Goal: Task Accomplishment & Management: Complete application form

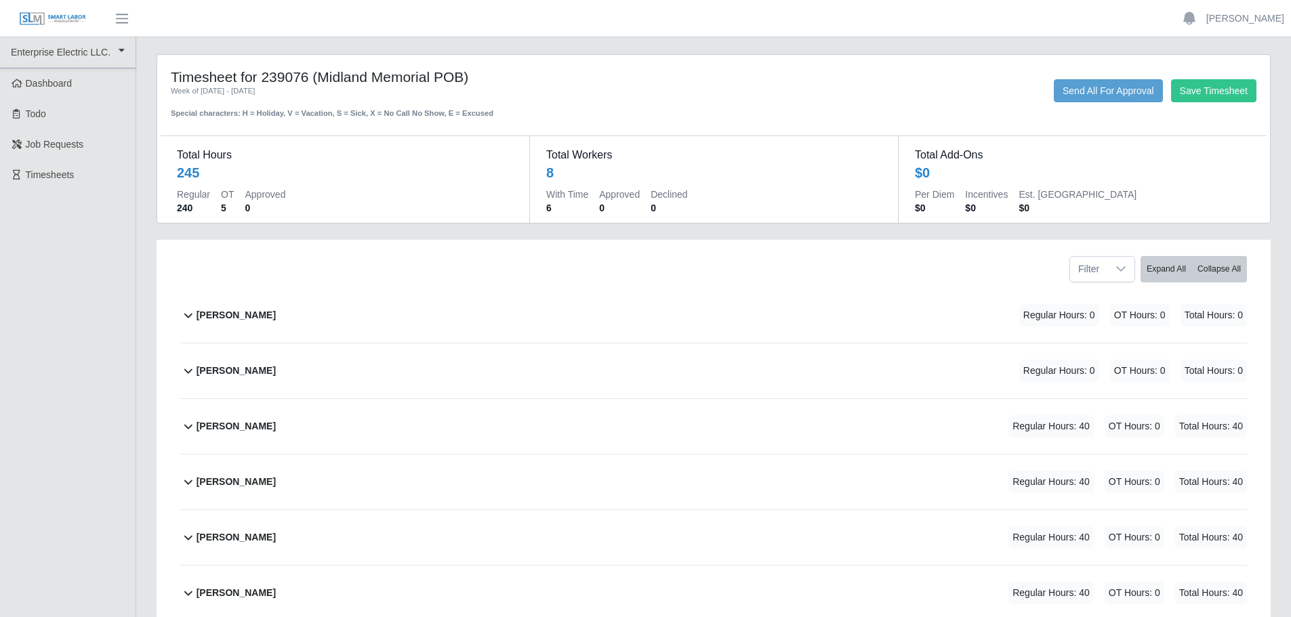
click at [183, 318] on icon at bounding box center [188, 315] width 16 height 16
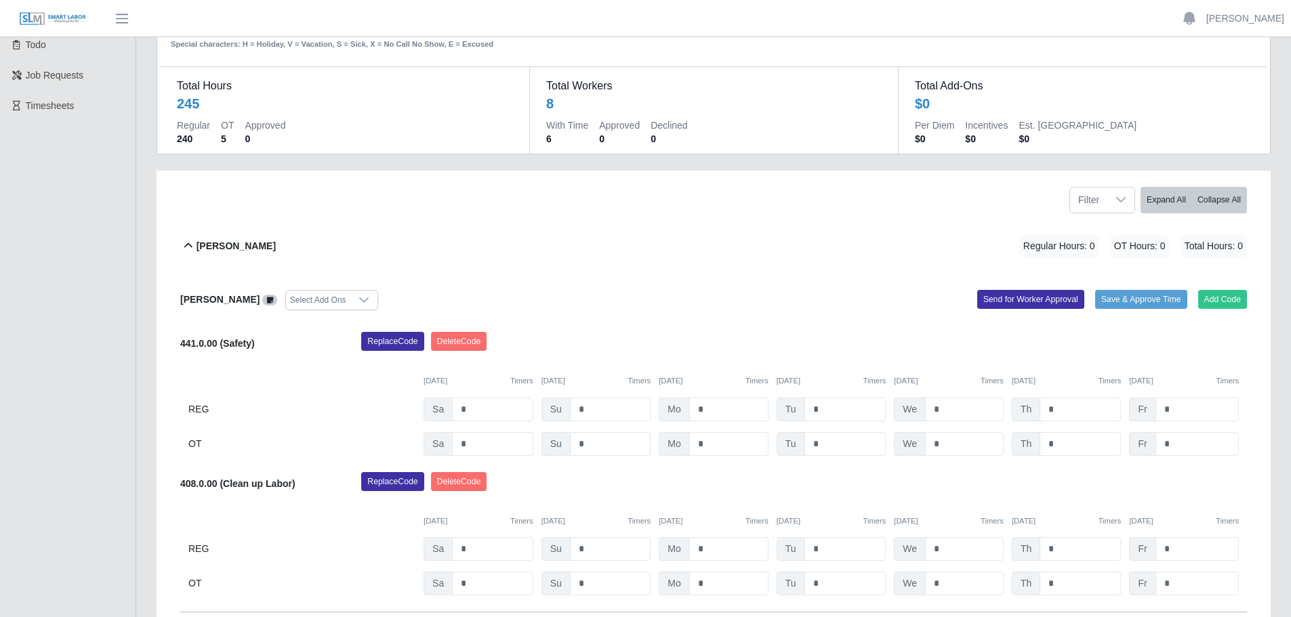
scroll to position [203, 0]
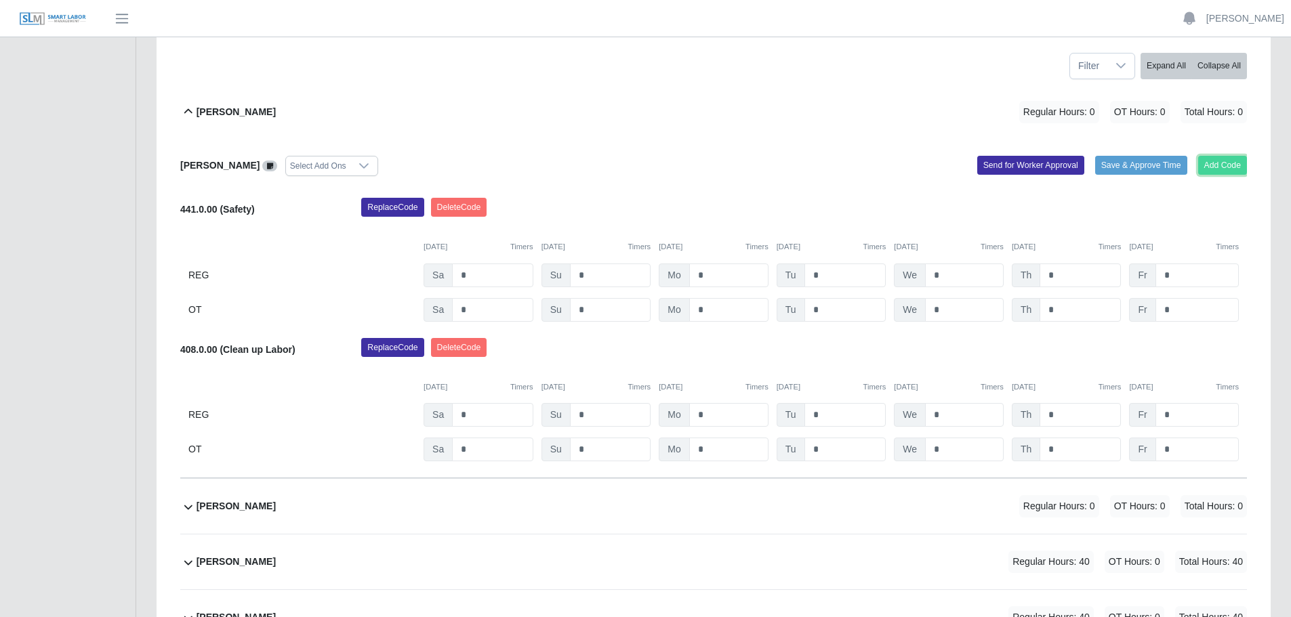
click at [1222, 171] on button "Add Code" at bounding box center [1222, 165] width 49 height 19
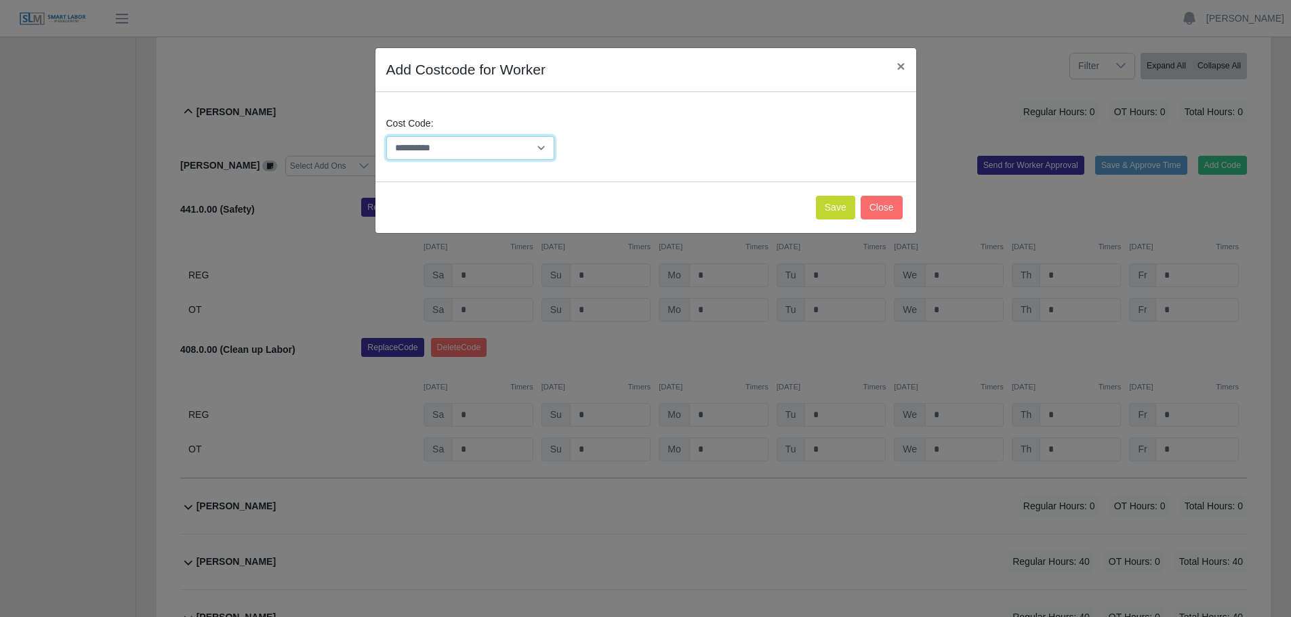
click at [505, 144] on select "**********" at bounding box center [470, 148] width 169 height 24
select select "**********"
click at [386, 136] on select "**********" at bounding box center [470, 148] width 169 height 24
click at [827, 213] on button "Save" at bounding box center [835, 208] width 39 height 24
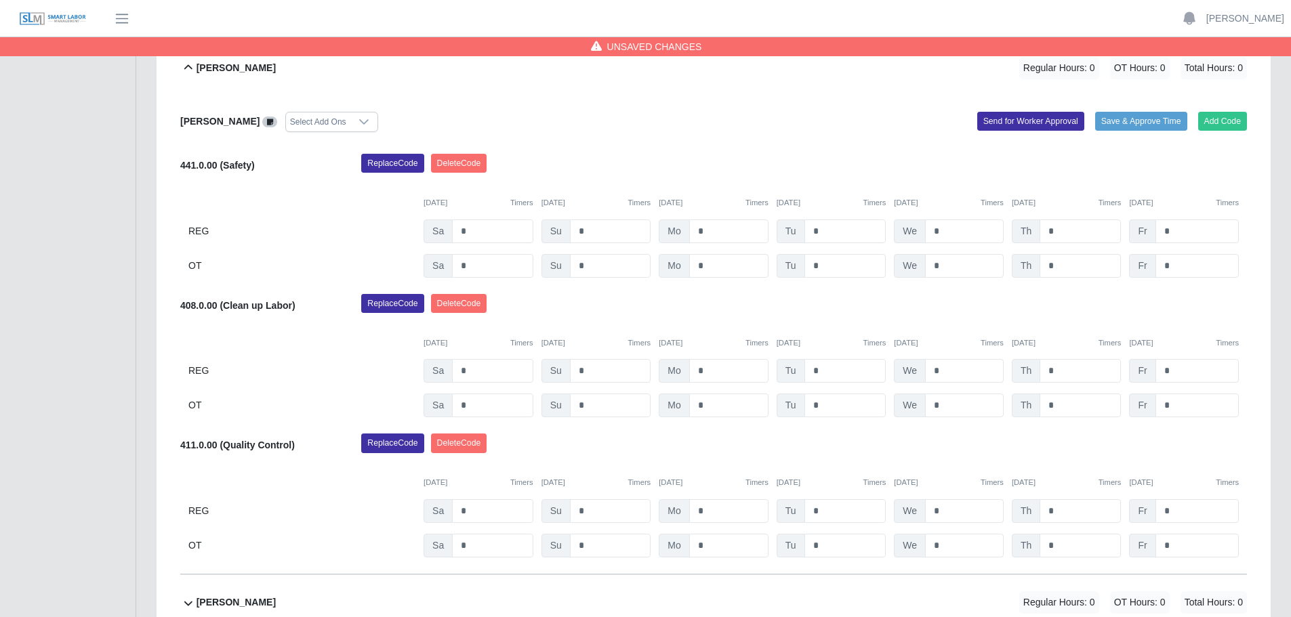
scroll to position [271, 0]
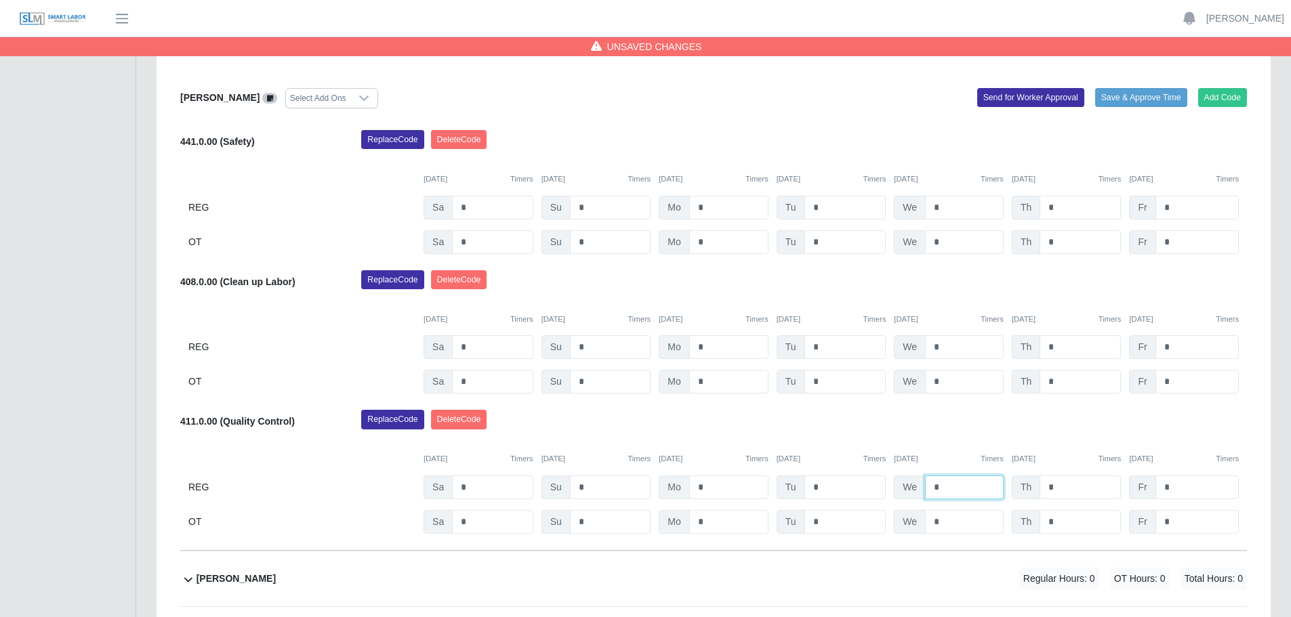
click at [950, 485] on input "*" at bounding box center [964, 488] width 79 height 24
type input "**"
click at [845, 491] on input "*" at bounding box center [845, 488] width 82 height 24
type input "**"
click at [1066, 482] on input "*" at bounding box center [1079, 488] width 81 height 24
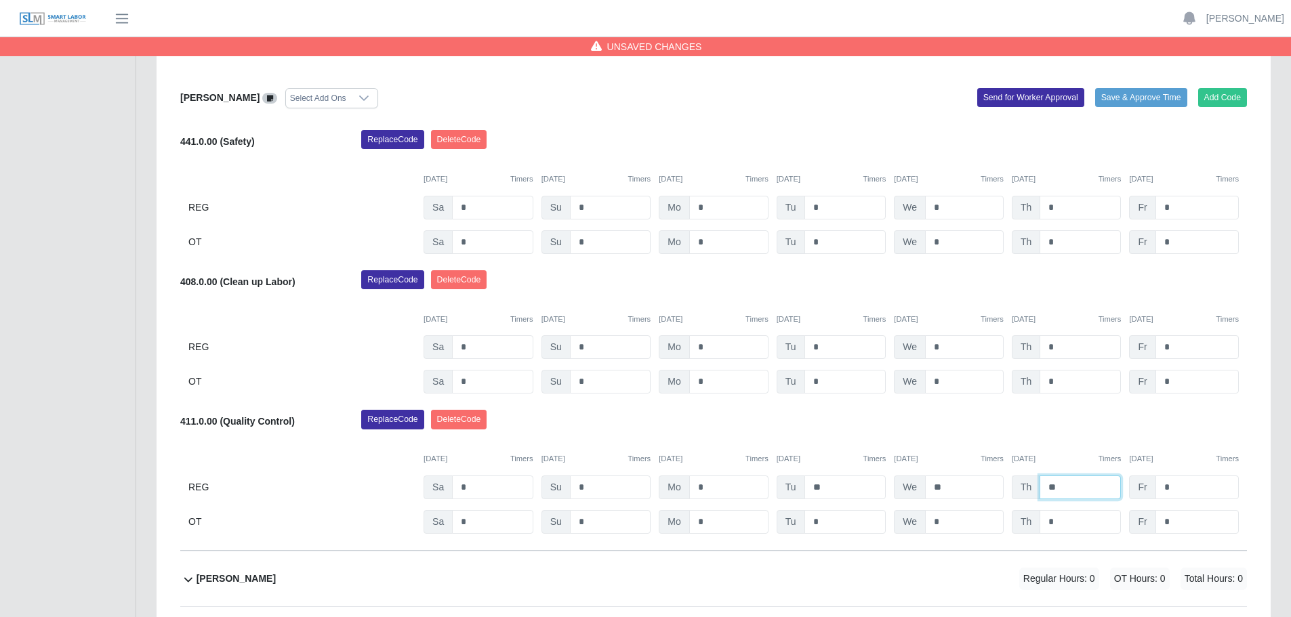
type input "*"
type input "**"
click at [1181, 489] on input "*" at bounding box center [1196, 488] width 83 height 24
click at [1190, 481] on input "**" at bounding box center [1196, 488] width 83 height 24
type input "*"
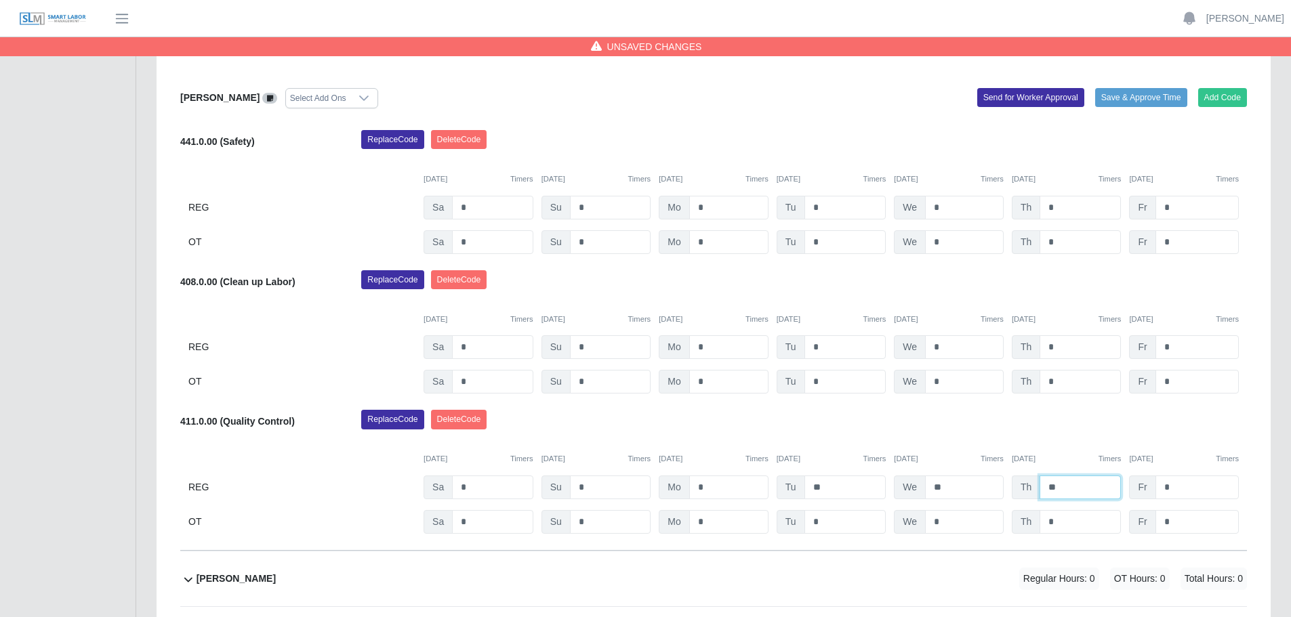
click at [1063, 494] on input "**" at bounding box center [1079, 488] width 81 height 24
type input "*"
click at [974, 490] on input "**" at bounding box center [964, 488] width 79 height 24
type input "*"
click at [837, 483] on input "**" at bounding box center [845, 488] width 82 height 24
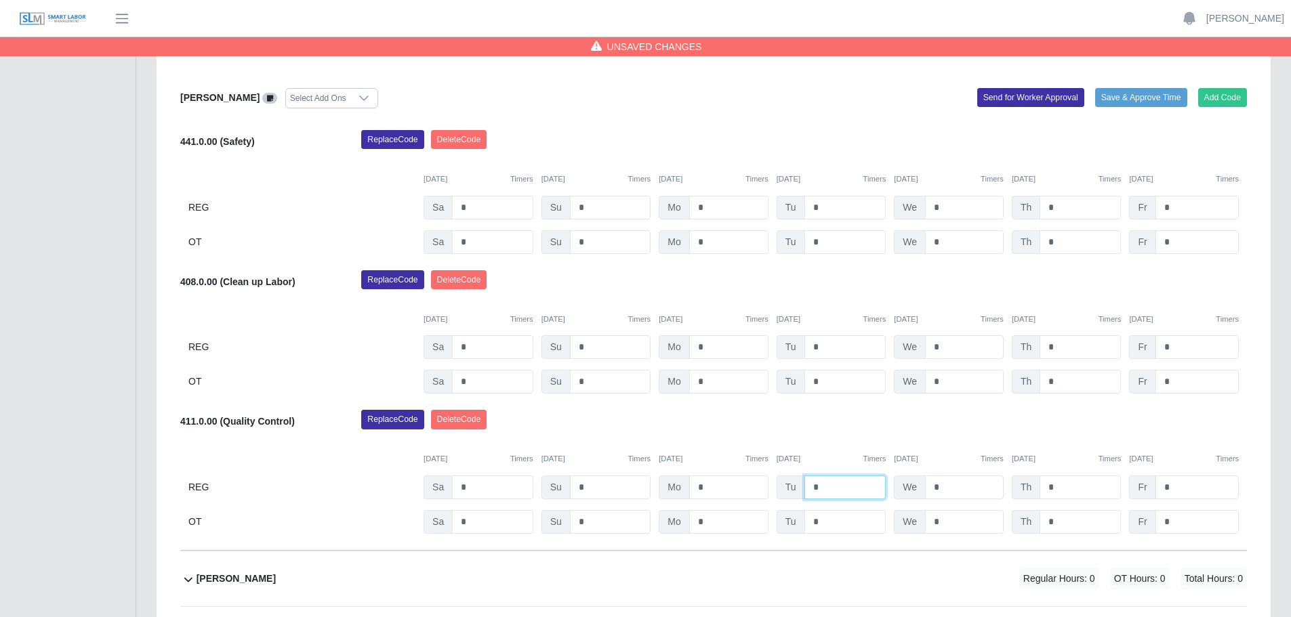
type input "*"
click at [842, 211] on input "*" at bounding box center [845, 208] width 82 height 24
type input "*"
click at [969, 209] on input "*" at bounding box center [964, 208] width 79 height 24
type input "*"
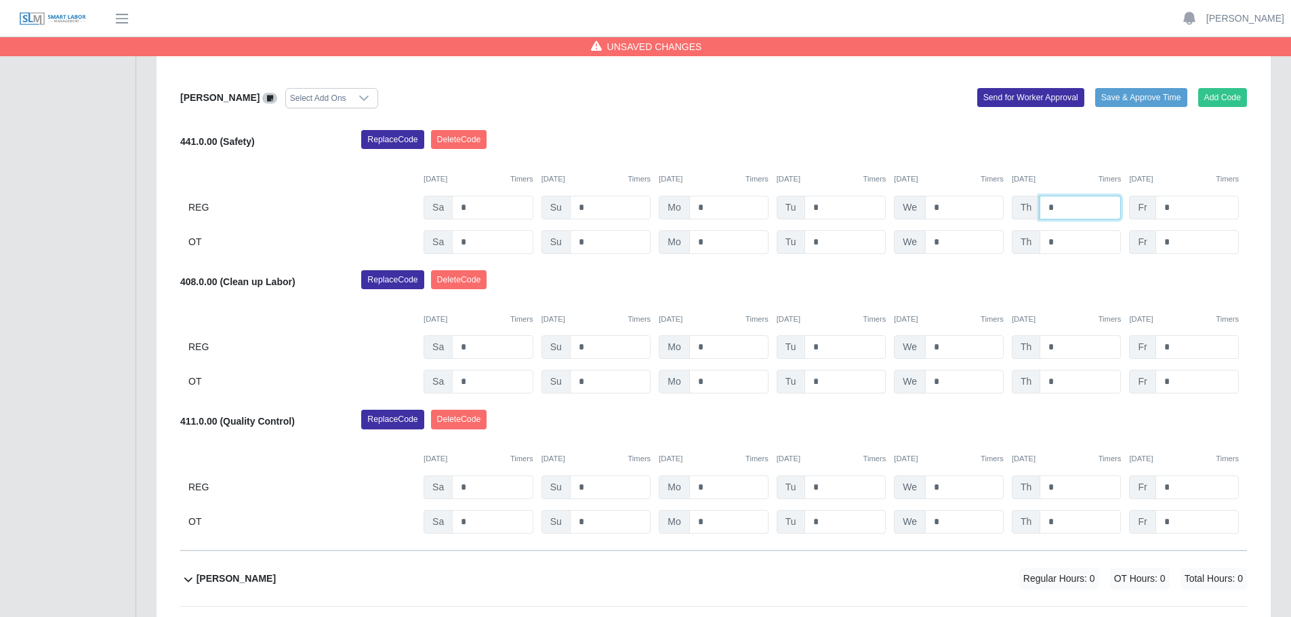
click at [1068, 207] on input "*" at bounding box center [1079, 208] width 81 height 24
type input "*"
click at [1192, 206] on input "*" at bounding box center [1196, 208] width 83 height 24
type input "*"
click at [839, 346] on input "*" at bounding box center [845, 347] width 82 height 24
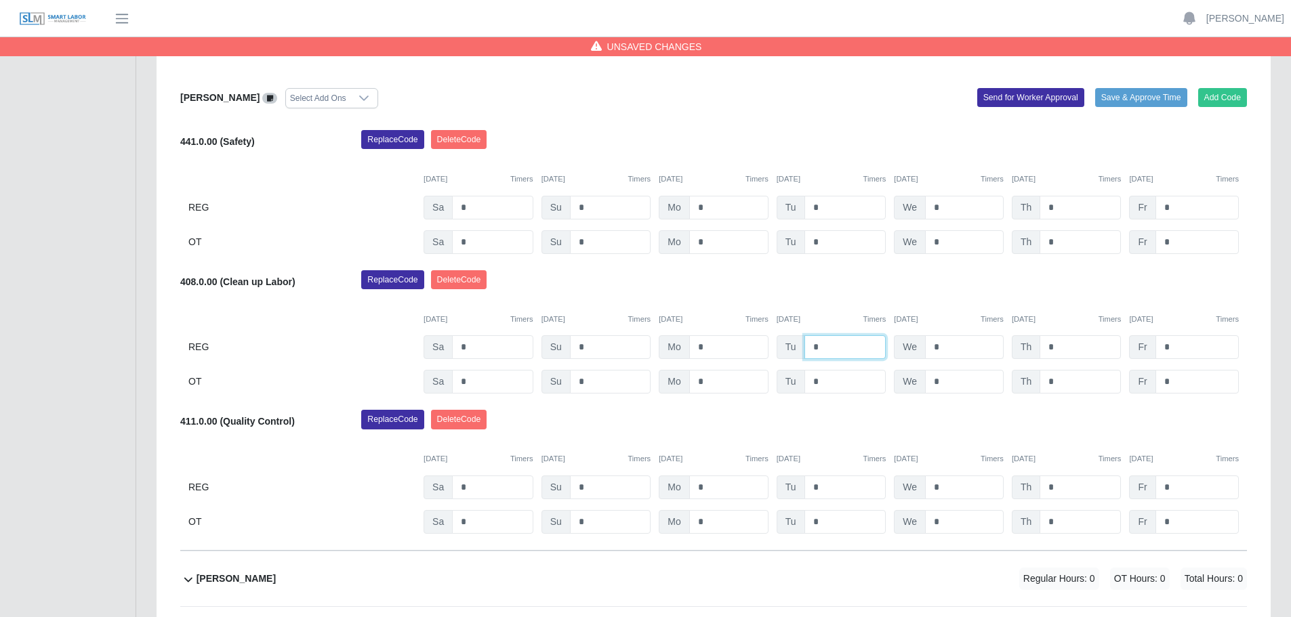
type input "*"
click at [955, 347] on input "*" at bounding box center [964, 347] width 79 height 24
type input "*"
click at [1080, 348] on input "*" at bounding box center [1079, 347] width 81 height 24
type input "*"
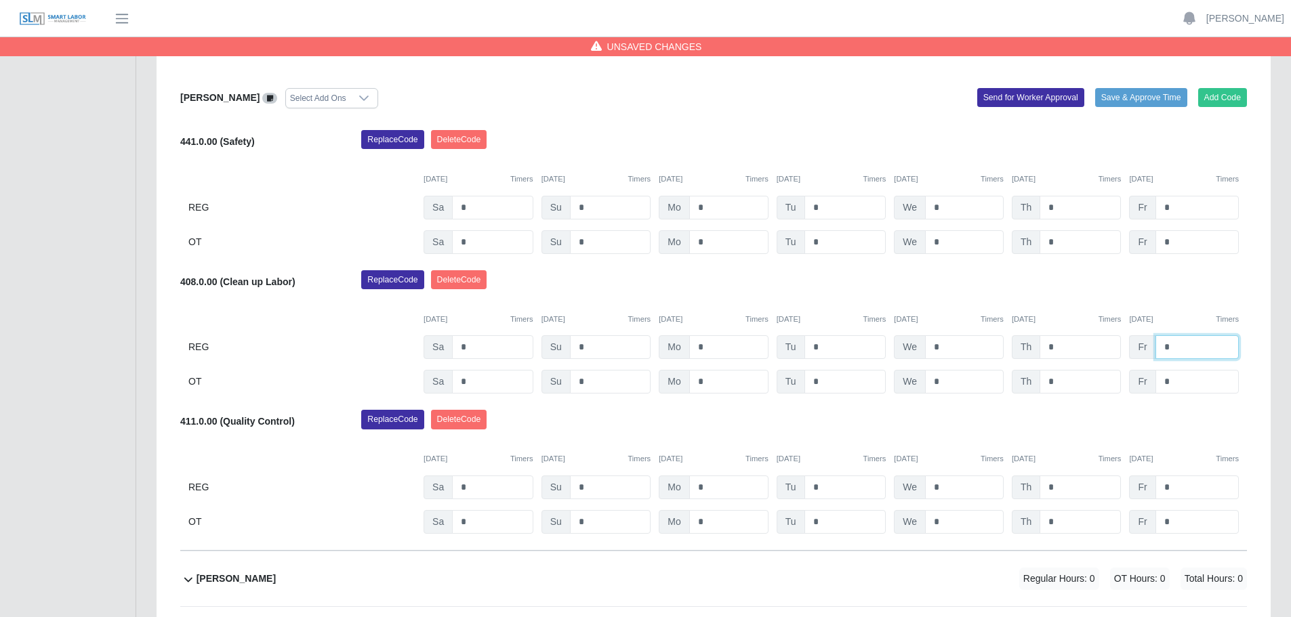
click at [1191, 354] on input "*" at bounding box center [1196, 347] width 83 height 24
type input "*"
click at [724, 488] on input "*" at bounding box center [728, 488] width 79 height 24
type input "*"
click at [963, 486] on input "*" at bounding box center [964, 488] width 79 height 24
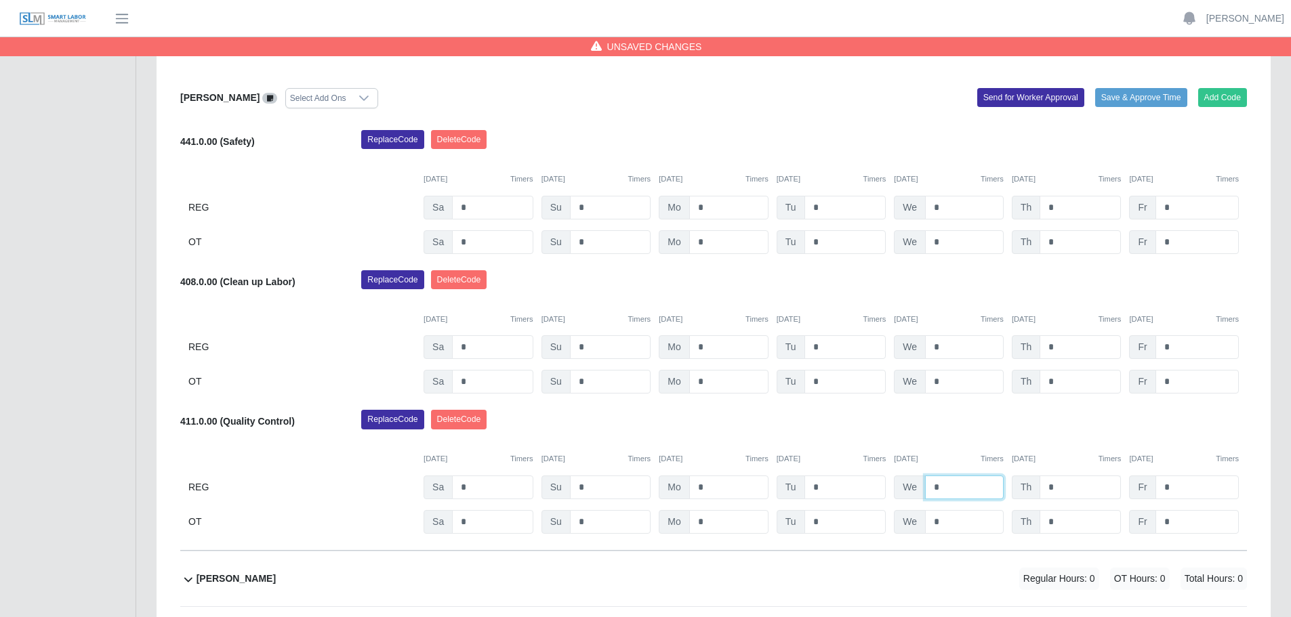
type input "*"
click at [1089, 488] on input "*" at bounding box center [1079, 488] width 81 height 24
type input "*"
click at [1189, 489] on input "*" at bounding box center [1196, 488] width 83 height 24
type input "*"
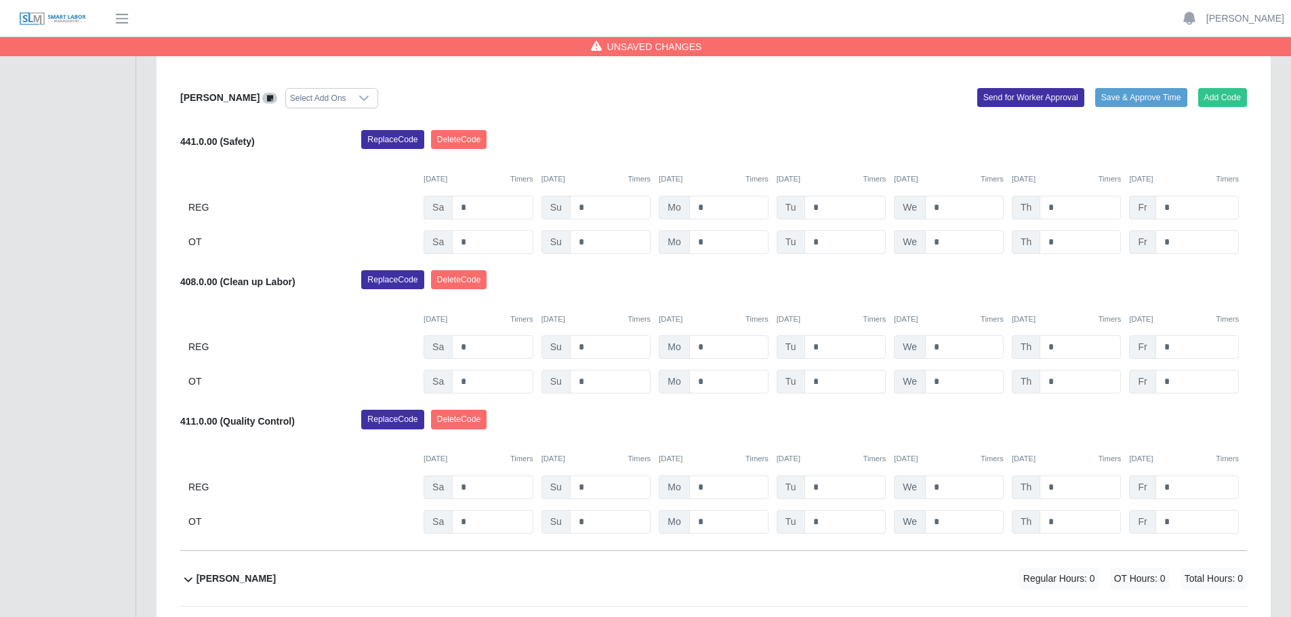
click at [1177, 426] on div "Replace Code [GEOGRAPHIC_DATA] Code" at bounding box center [804, 423] width 906 height 27
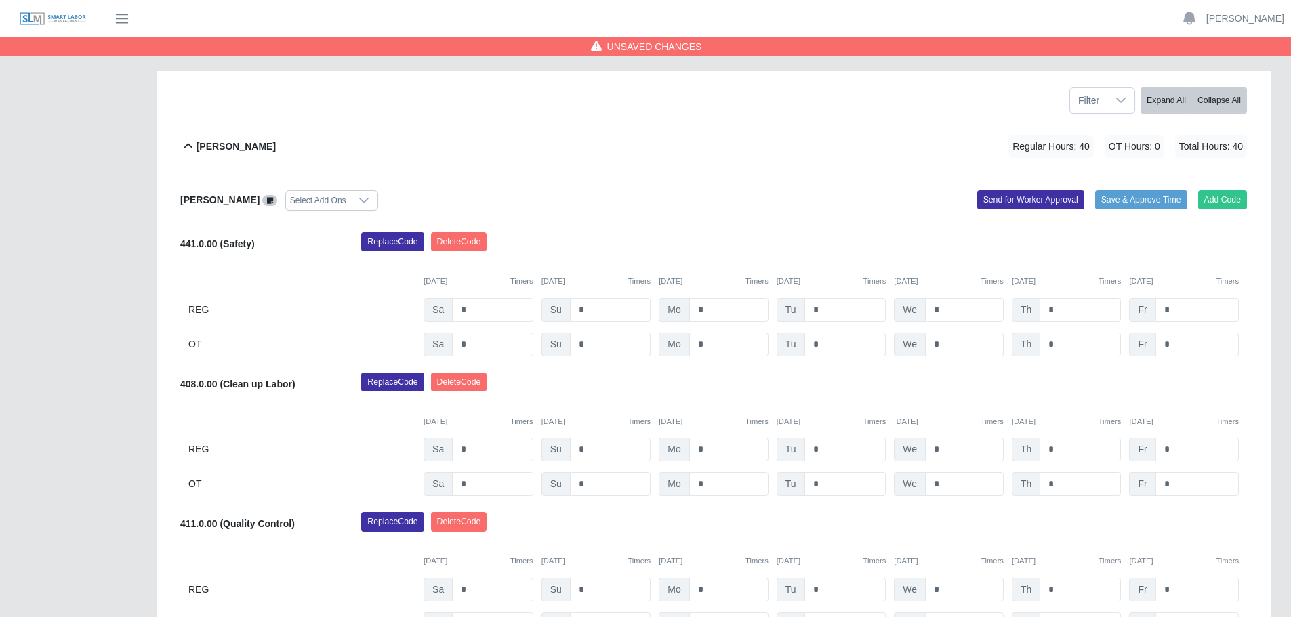
scroll to position [0, 0]
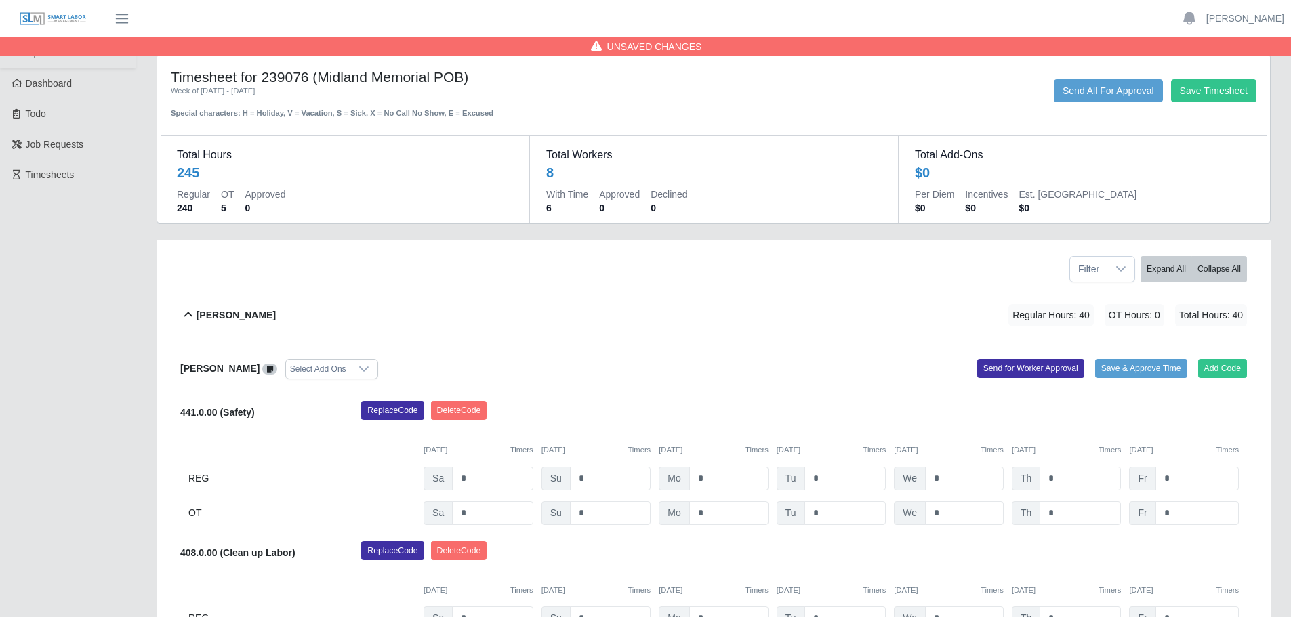
click at [489, 287] on div "Filter Expand All Collapse All" at bounding box center [713, 264] width 1087 height 48
click at [1041, 373] on button "Send for Worker Approval" at bounding box center [1030, 368] width 107 height 19
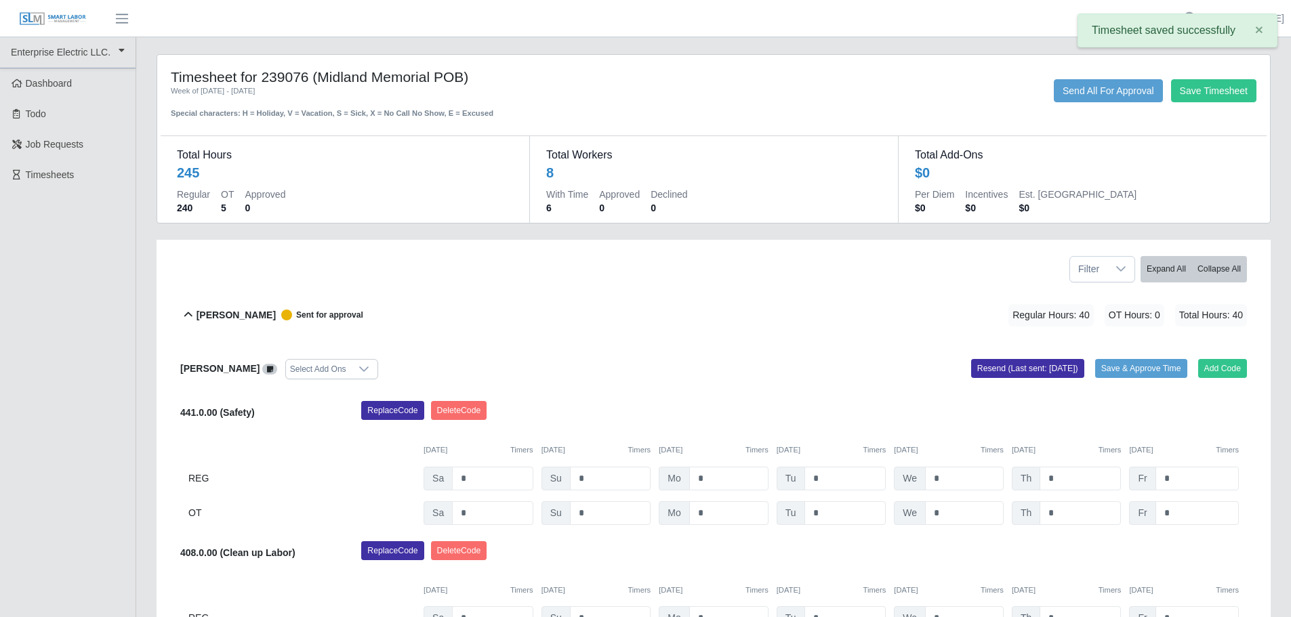
click at [187, 314] on icon at bounding box center [188, 314] width 8 height 5
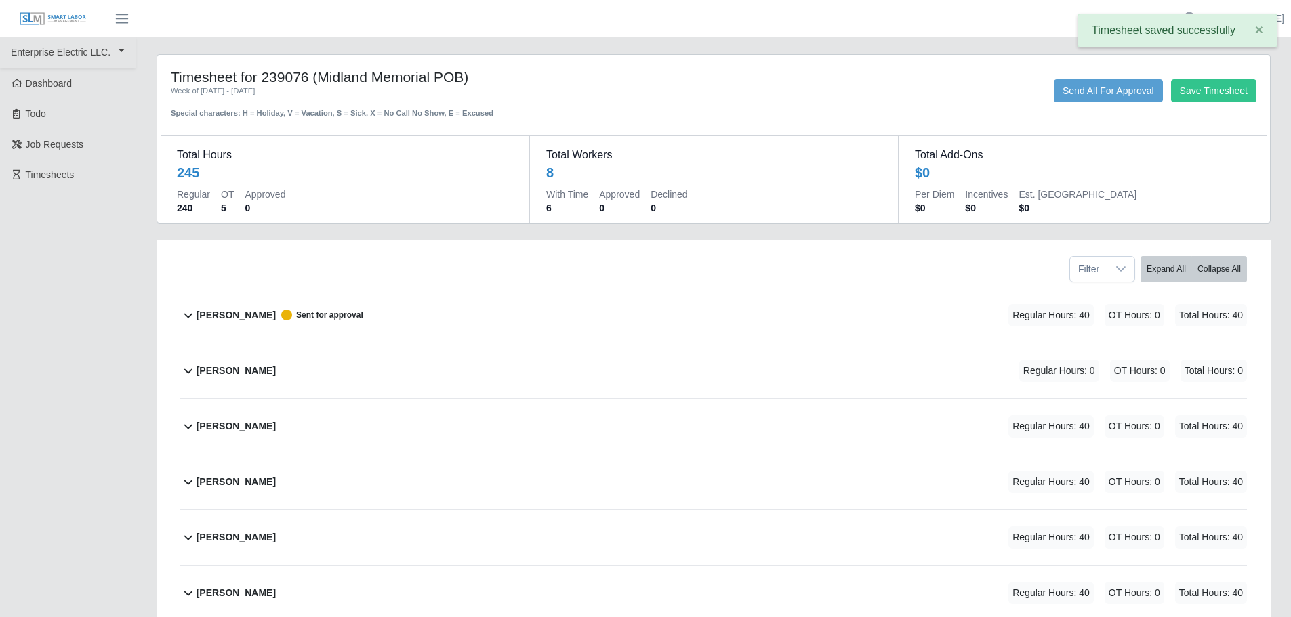
click at [188, 370] on icon at bounding box center [188, 370] width 16 height 16
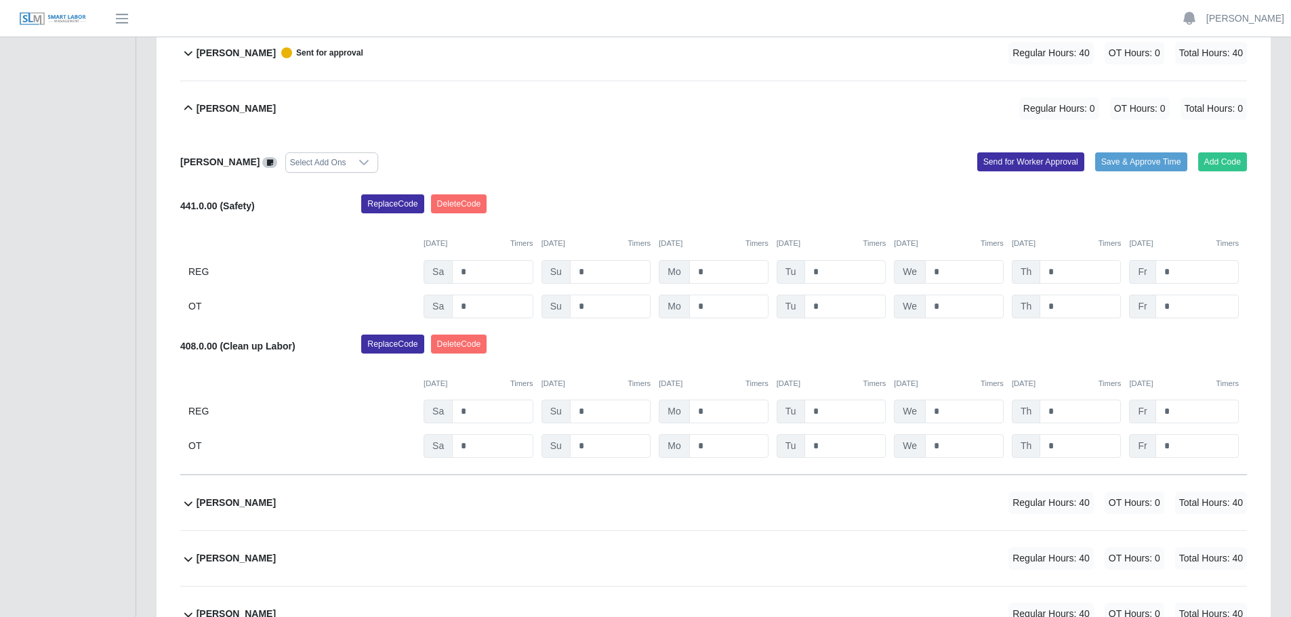
scroll to position [339, 0]
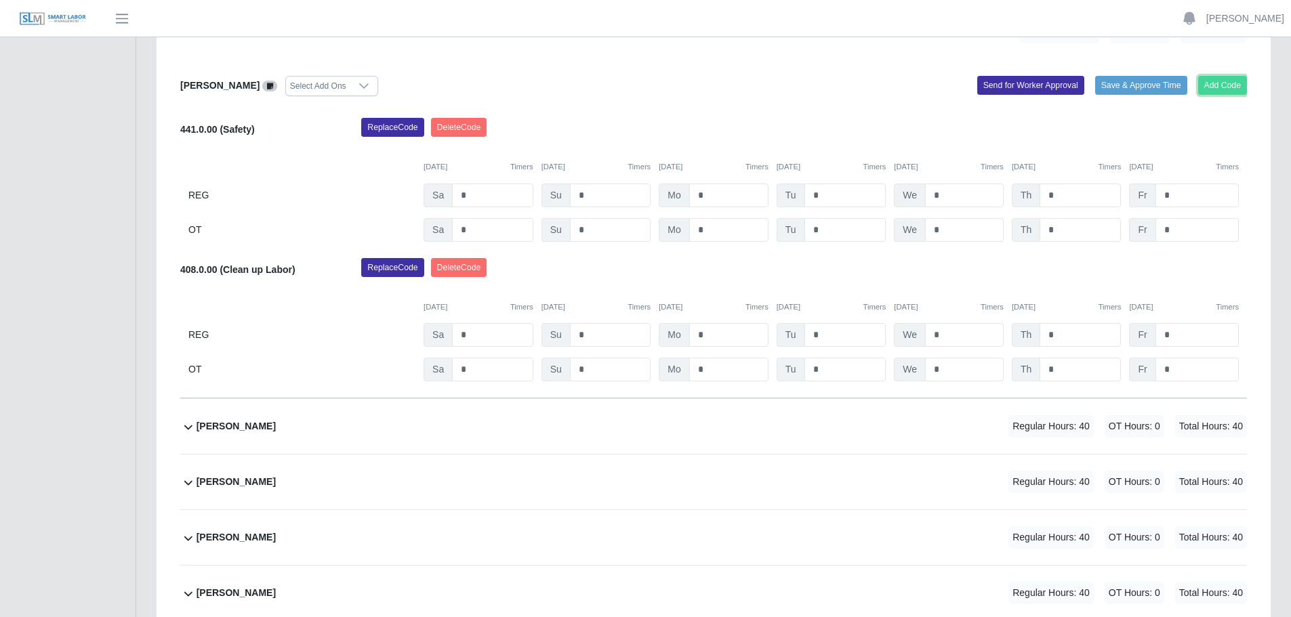
click at [1225, 77] on button "Add Code" at bounding box center [1222, 85] width 49 height 19
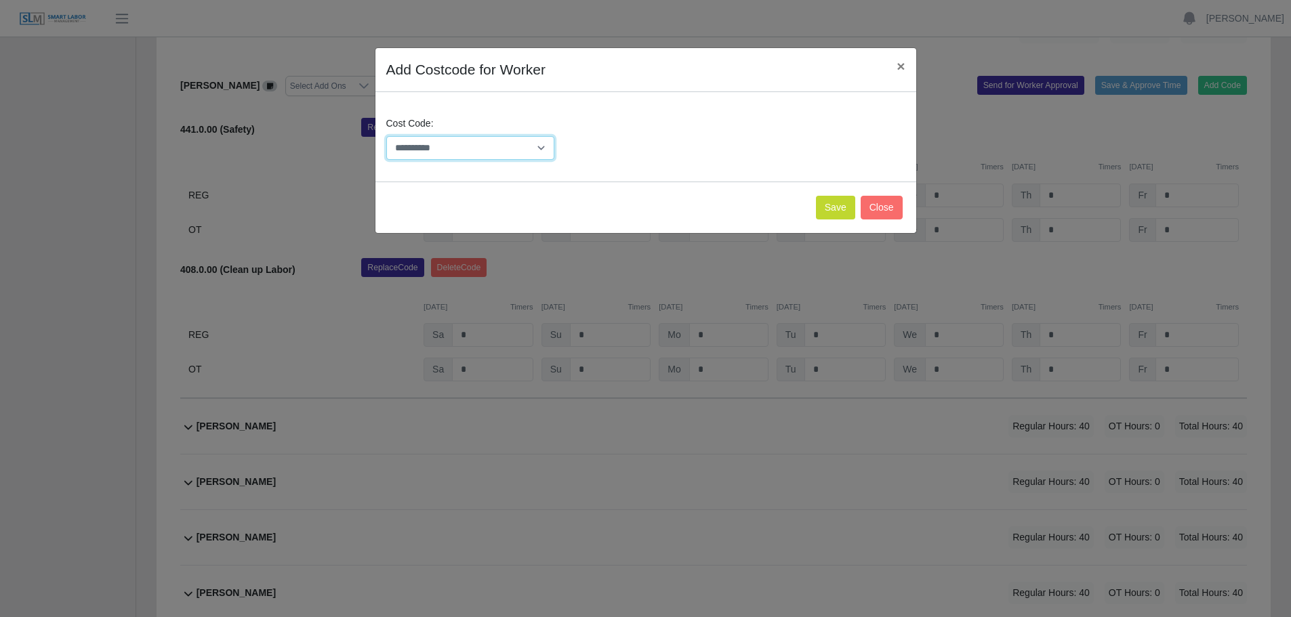
click at [434, 148] on select "**********" at bounding box center [470, 148] width 169 height 24
select select "**********"
click at [386, 136] on select "**********" at bounding box center [470, 148] width 169 height 24
click at [829, 203] on button "Save" at bounding box center [835, 208] width 39 height 24
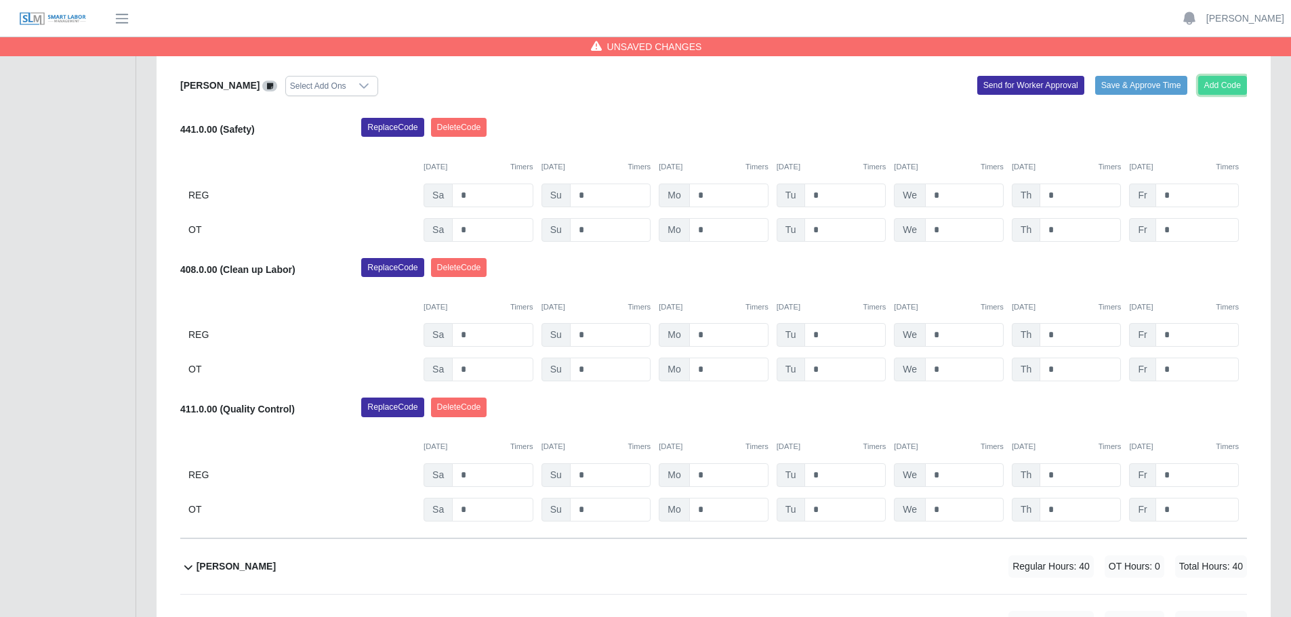
click at [1227, 83] on button "Add Code" at bounding box center [1222, 85] width 49 height 19
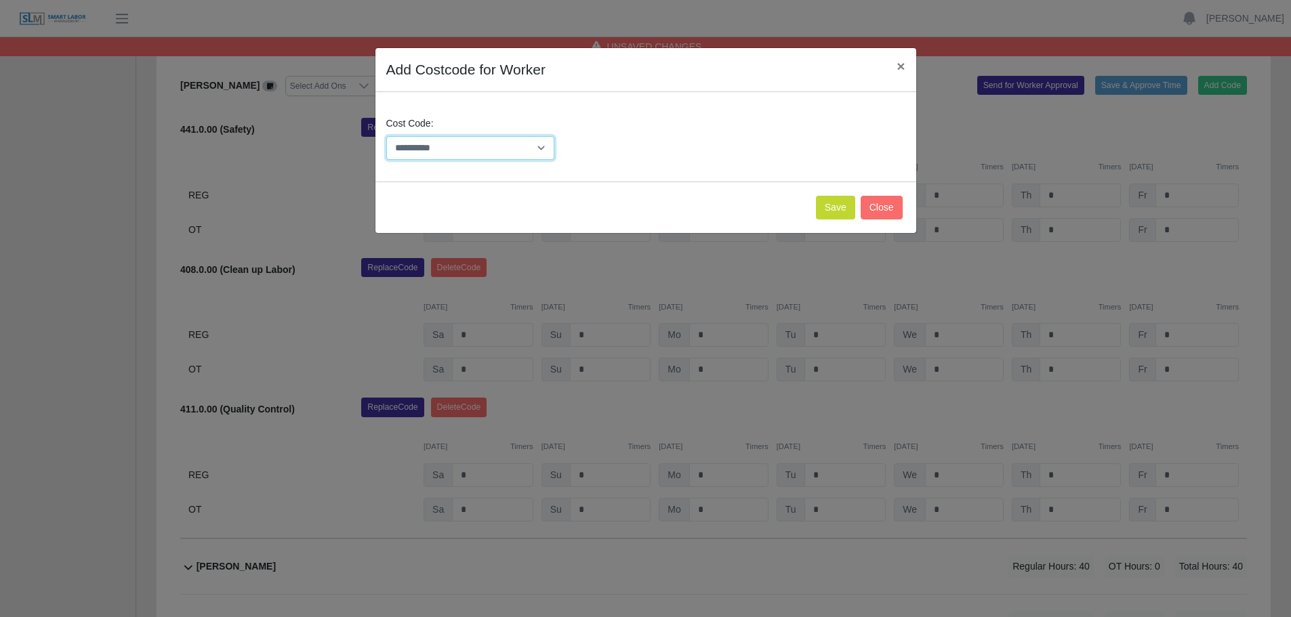
click at [415, 144] on select "**********" at bounding box center [470, 148] width 169 height 24
select select "**********"
click at [386, 136] on select "**********" at bounding box center [470, 148] width 169 height 24
click at [842, 205] on button "Save" at bounding box center [835, 208] width 39 height 24
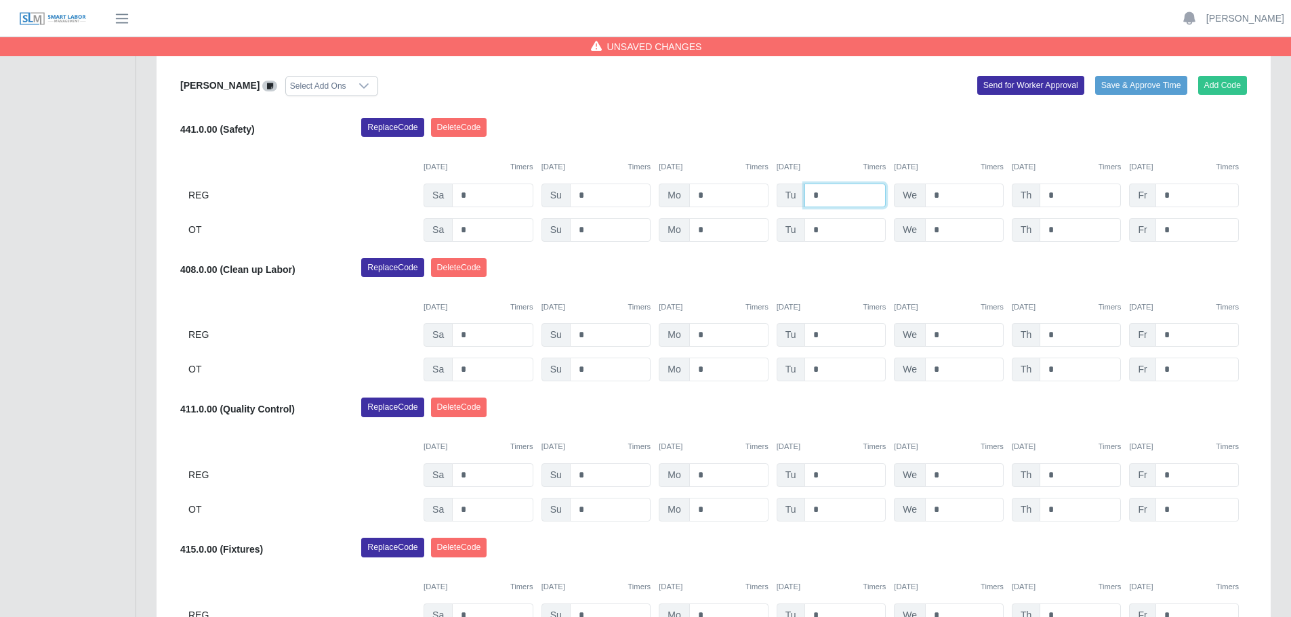
click at [843, 195] on input "*" at bounding box center [845, 196] width 82 height 24
type input "*"
drag, startPoint x: 963, startPoint y: 192, endPoint x: 1030, endPoint y: 197, distance: 66.6
click at [964, 192] on input "*" at bounding box center [964, 196] width 79 height 24
type input "*"
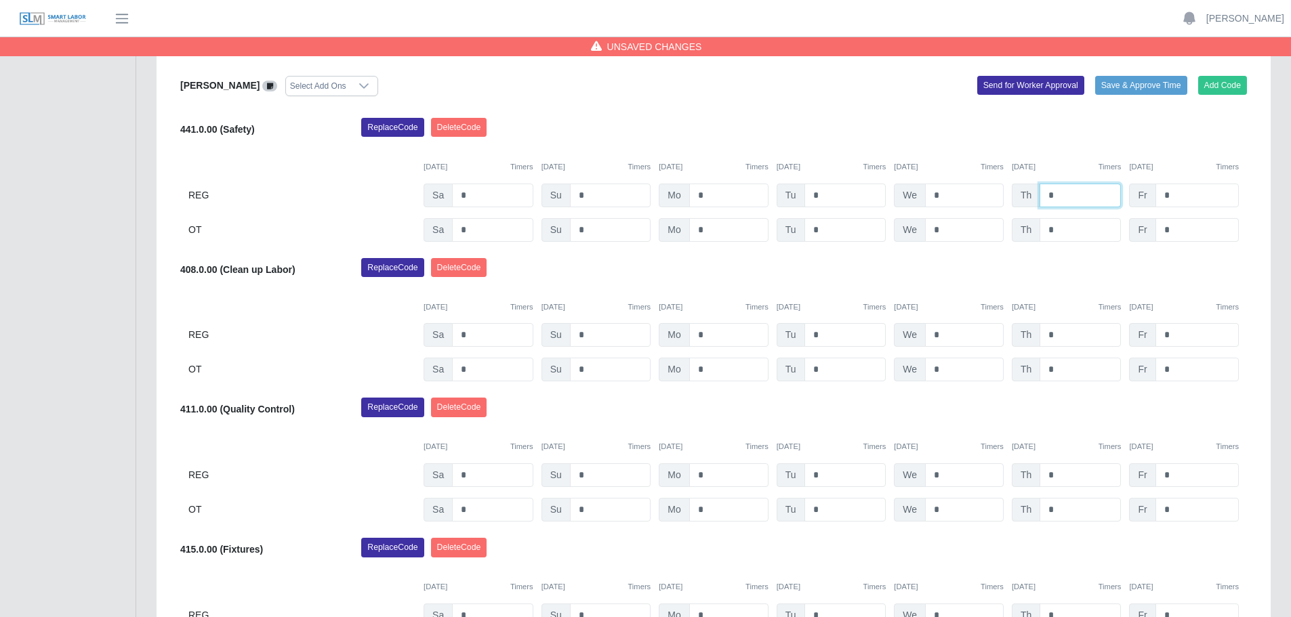
click at [1075, 199] on input "*" at bounding box center [1079, 196] width 81 height 24
type input "*"
click at [1199, 196] on input "*" at bounding box center [1196, 196] width 83 height 24
type input "*"
click at [727, 339] on input "*" at bounding box center [728, 335] width 79 height 24
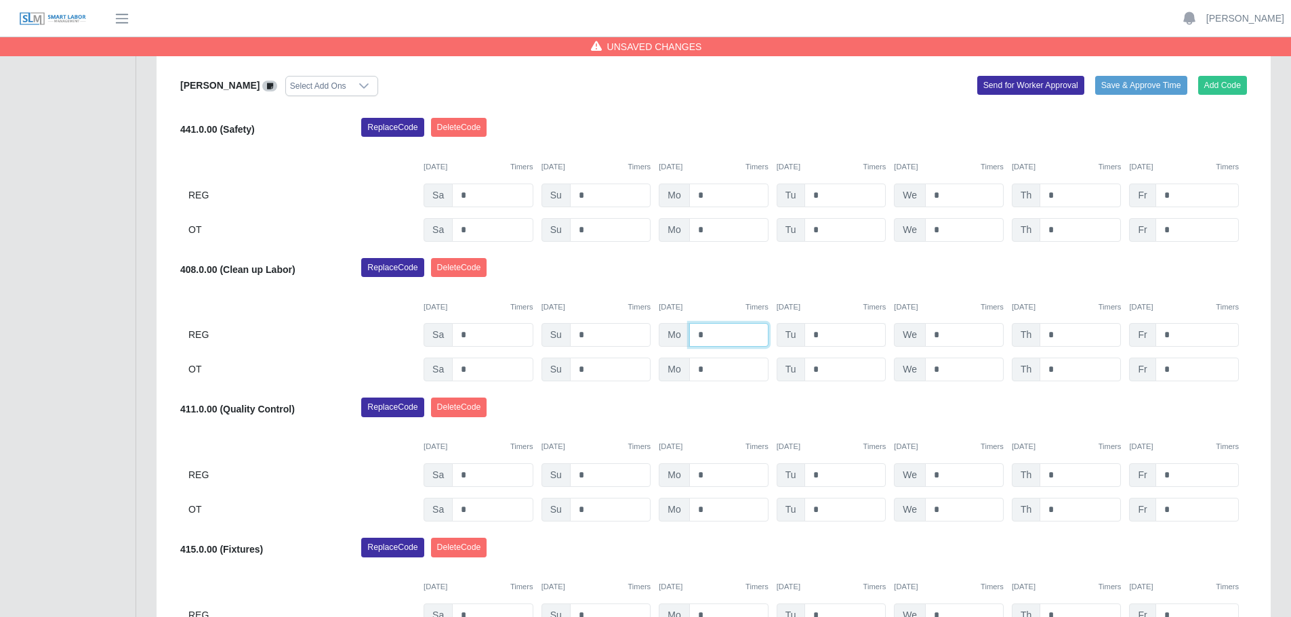
type input "*"
click at [859, 335] on input "*" at bounding box center [845, 335] width 82 height 24
type input "*"
click at [972, 332] on input "*" at bounding box center [964, 335] width 79 height 24
type input "*"
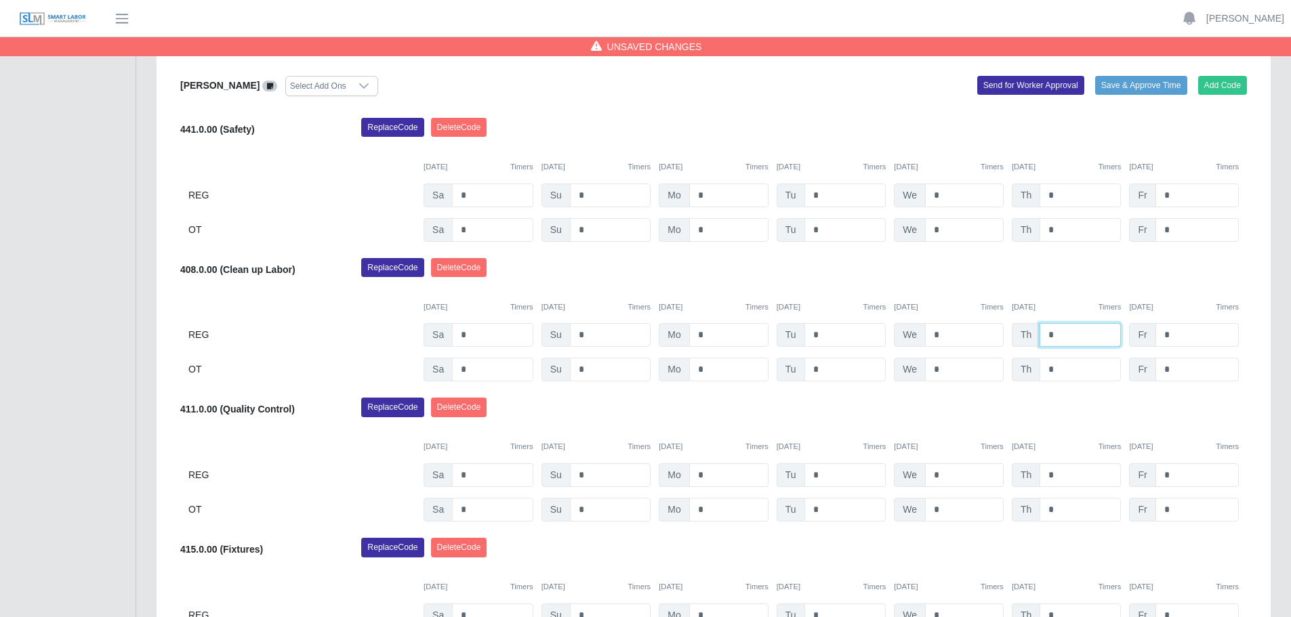
click at [1091, 339] on input "*" at bounding box center [1079, 335] width 81 height 24
type input "*"
click at [1203, 331] on input "*" at bounding box center [1196, 335] width 83 height 24
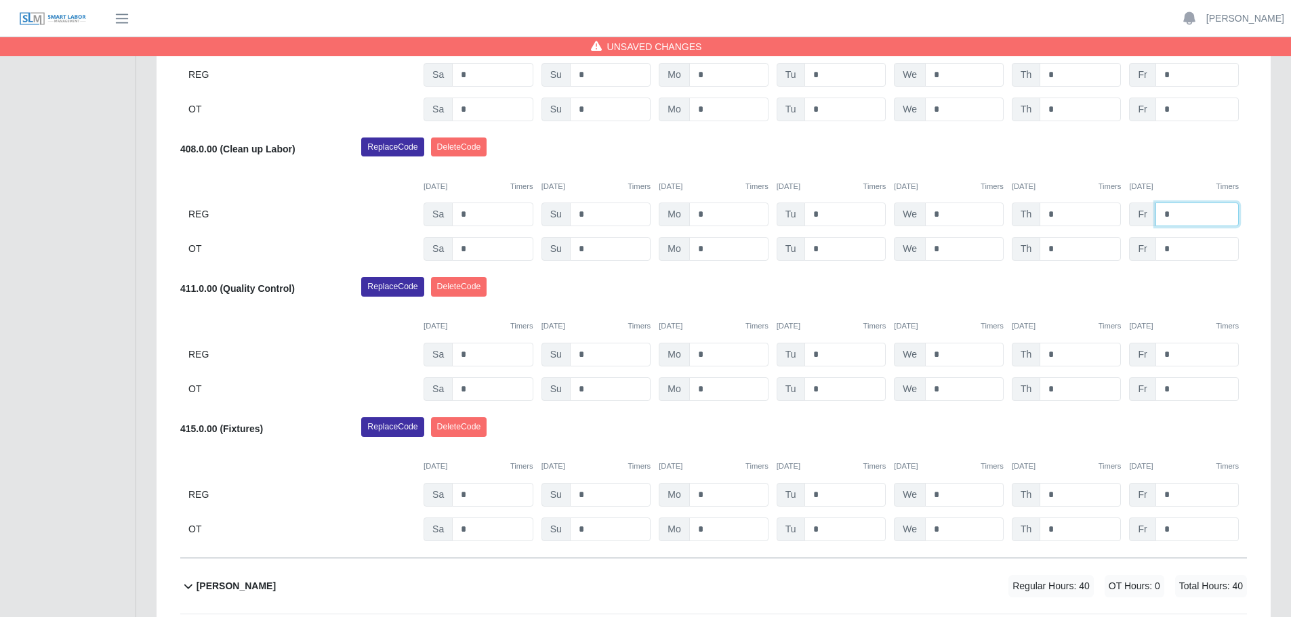
scroll to position [474, 0]
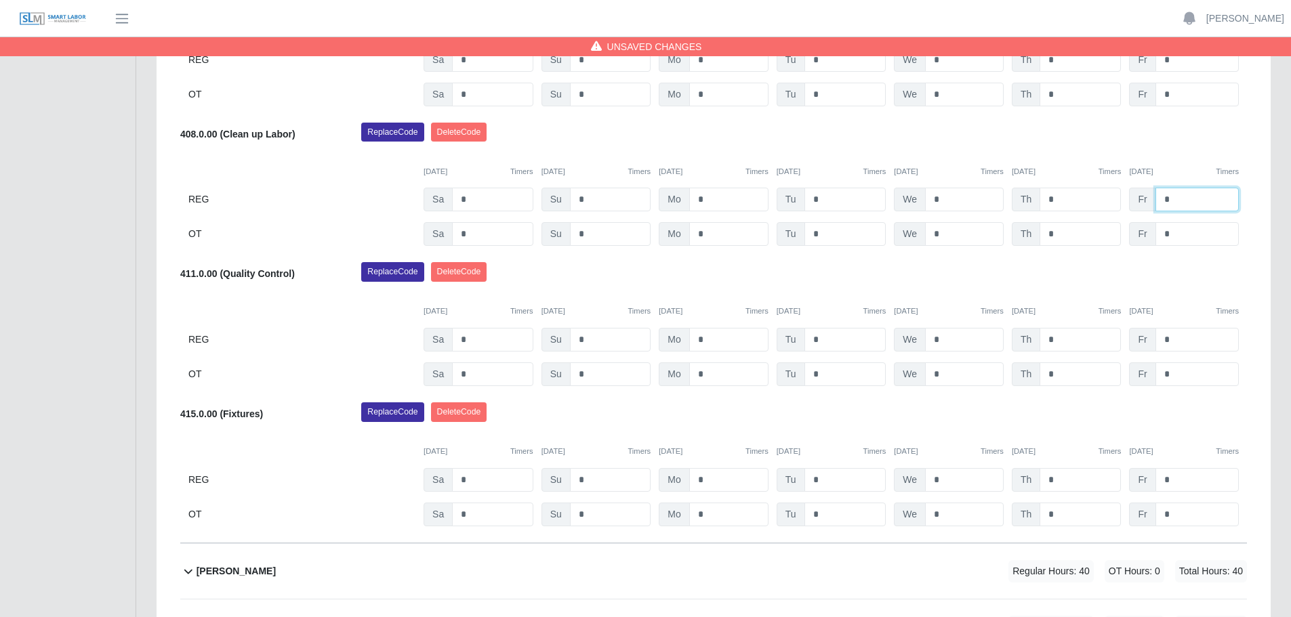
type input "*"
click at [835, 336] on input "*" at bounding box center [845, 340] width 82 height 24
type input "*"
click at [972, 339] on input "*" at bounding box center [964, 340] width 79 height 24
type input "*"
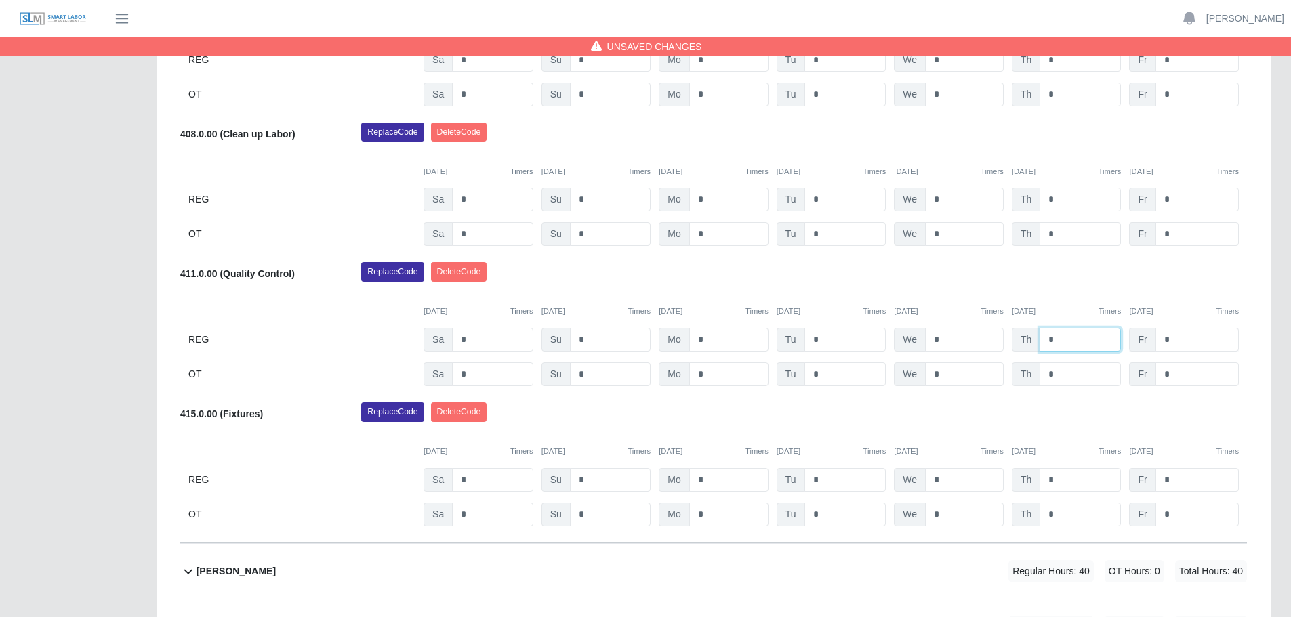
drag, startPoint x: 1093, startPoint y: 337, endPoint x: 1187, endPoint y: 344, distance: 94.5
click at [1093, 337] on input "*" at bounding box center [1079, 340] width 81 height 24
type input "*"
click at [1197, 344] on input "*" at bounding box center [1196, 340] width 83 height 24
type input "*"
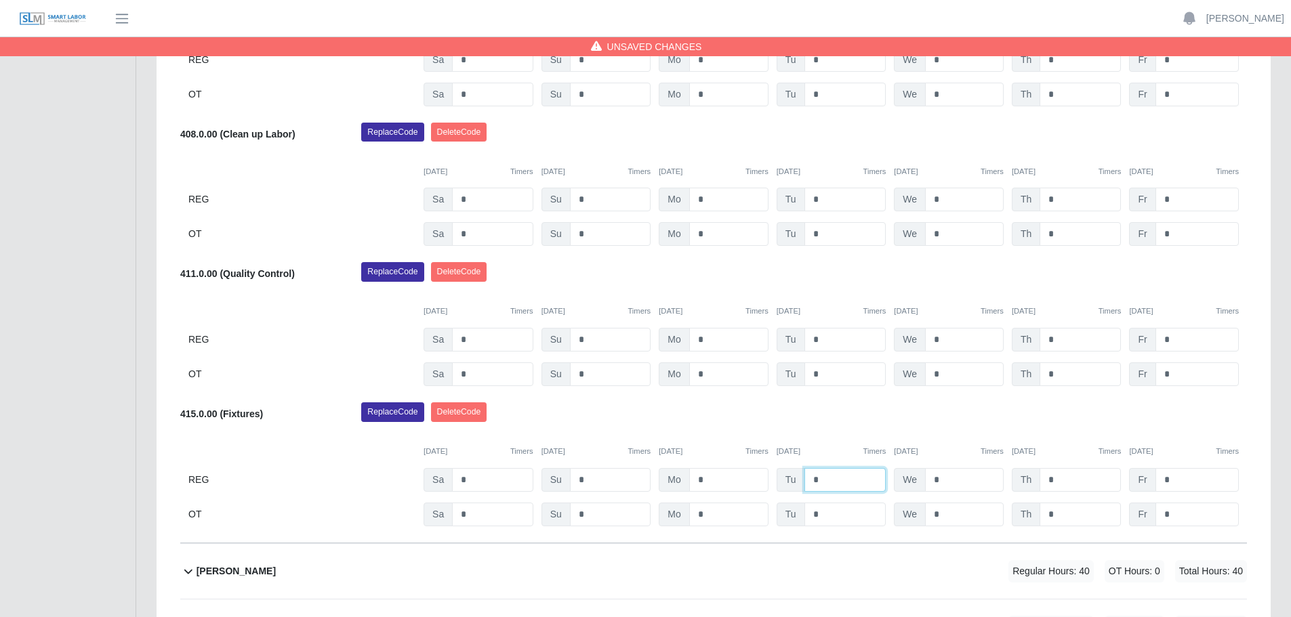
click at [833, 483] on input "*" at bounding box center [845, 480] width 82 height 24
type input "*"
click at [965, 480] on input "*" at bounding box center [964, 480] width 79 height 24
type input "*"
drag, startPoint x: 1068, startPoint y: 480, endPoint x: 1087, endPoint y: 480, distance: 19.0
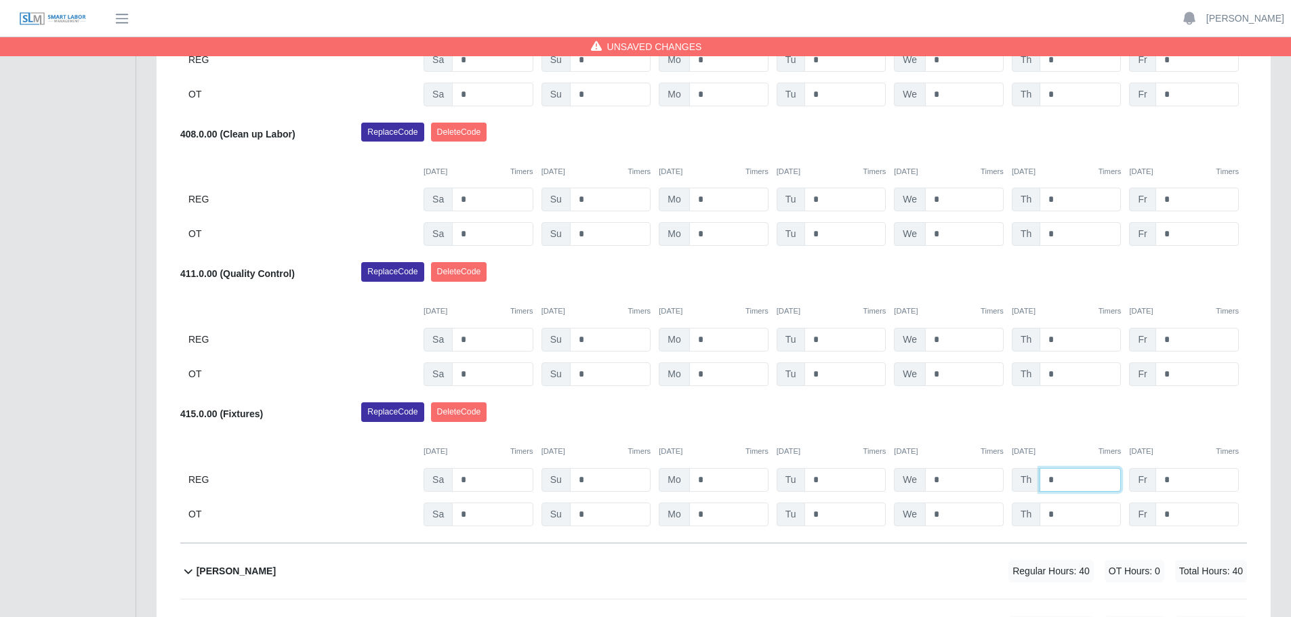
click at [1068, 480] on input "*" at bounding box center [1079, 480] width 81 height 24
type input "*"
click at [1191, 478] on input "*" at bounding box center [1196, 480] width 83 height 24
type input "*"
click at [751, 421] on div "Replace Code [GEOGRAPHIC_DATA] Code" at bounding box center [804, 415] width 906 height 27
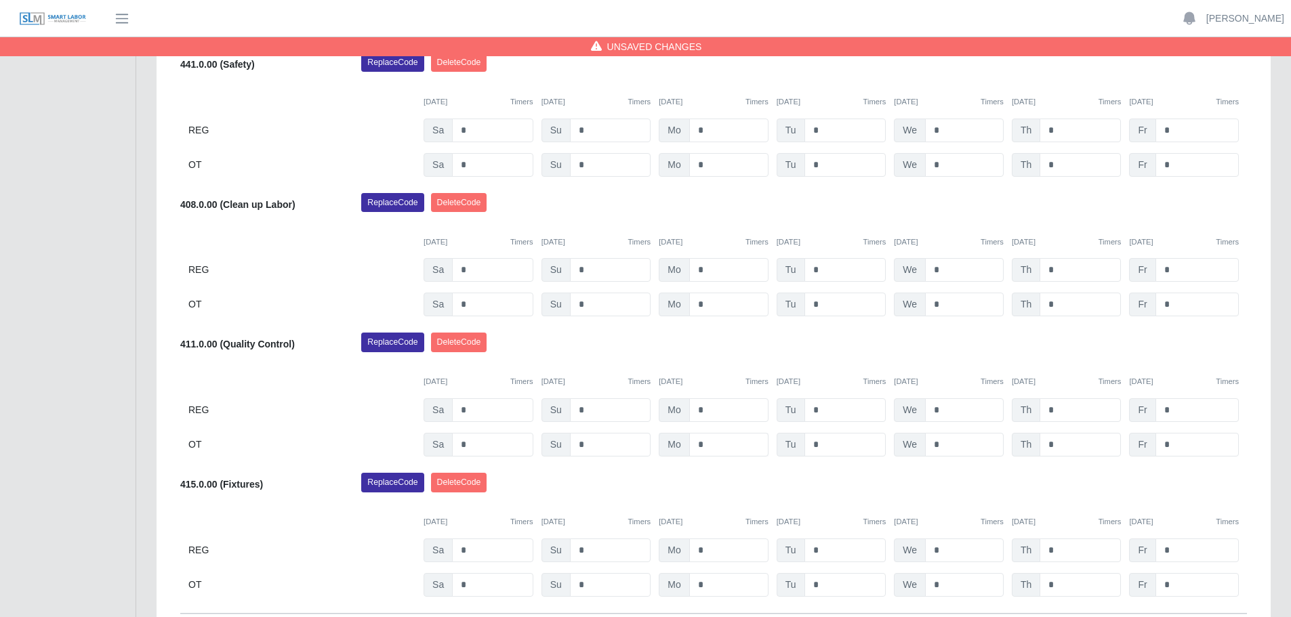
scroll to position [136, 0]
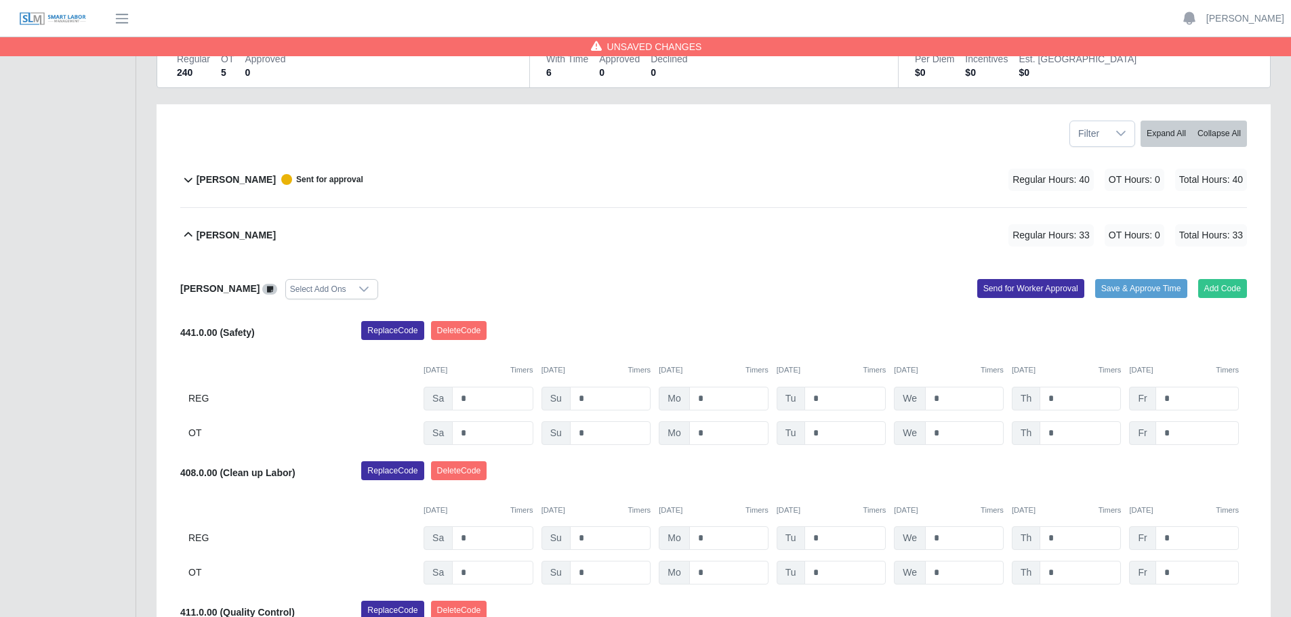
click at [810, 281] on div "Add Code Save & Approve Time Send for Worker Approval" at bounding box center [984, 289] width 543 height 20
click at [1079, 316] on div "[PERSON_NAME] Select Add Ons Add Code Save & Approve Time Send for Worker Appro…" at bounding box center [713, 572] width 1066 height 619
click at [810, 276] on div "[PERSON_NAME] Select Add Ons Add Code Save & Approve Time Send for Worker Appro…" at bounding box center [713, 572] width 1066 height 619
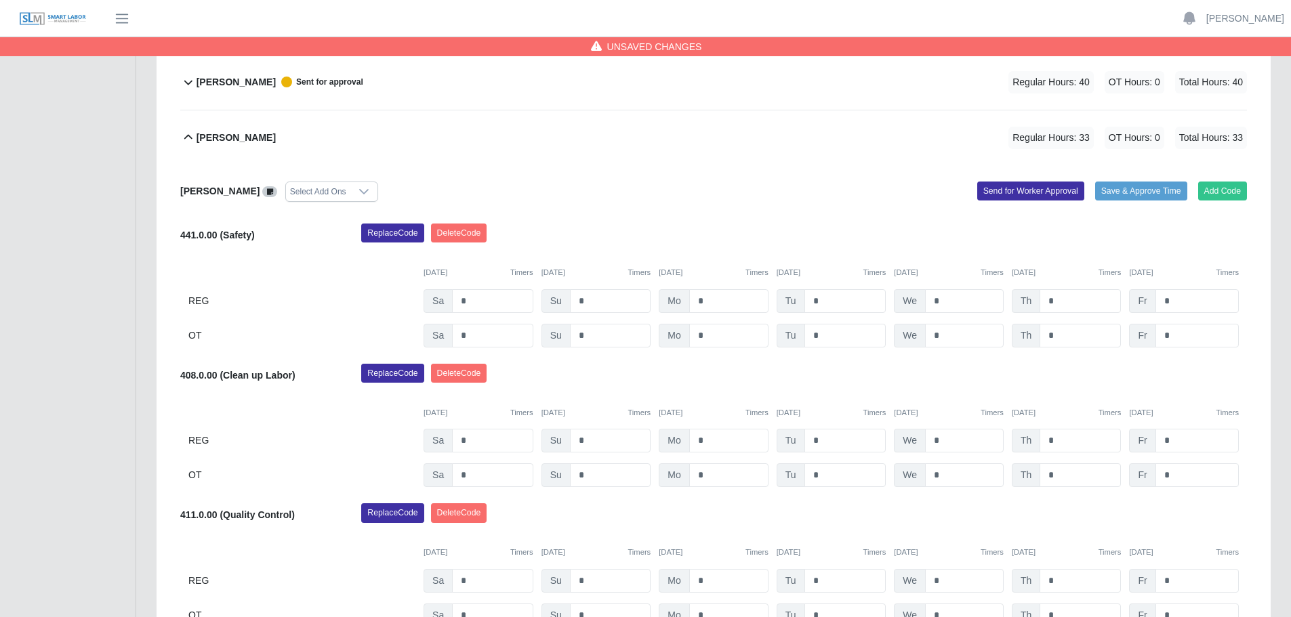
scroll to position [407, 0]
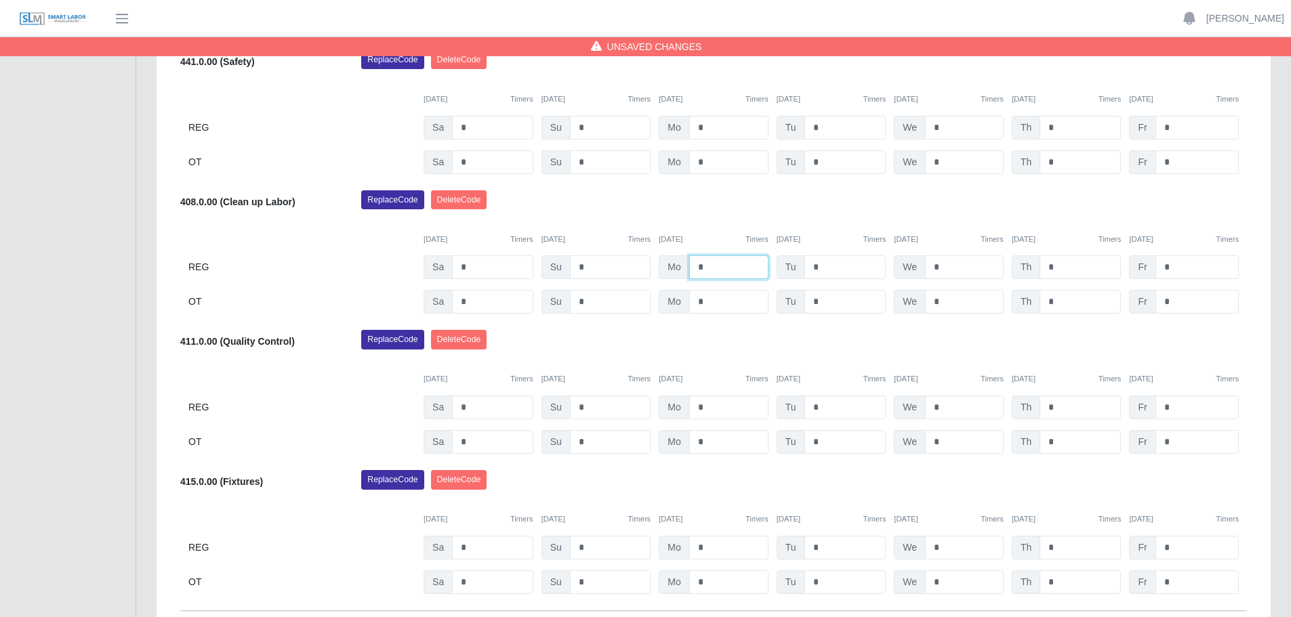
click at [714, 272] on input "*" at bounding box center [728, 267] width 79 height 24
type input "*"
click at [850, 273] on input "*" at bounding box center [845, 267] width 82 height 24
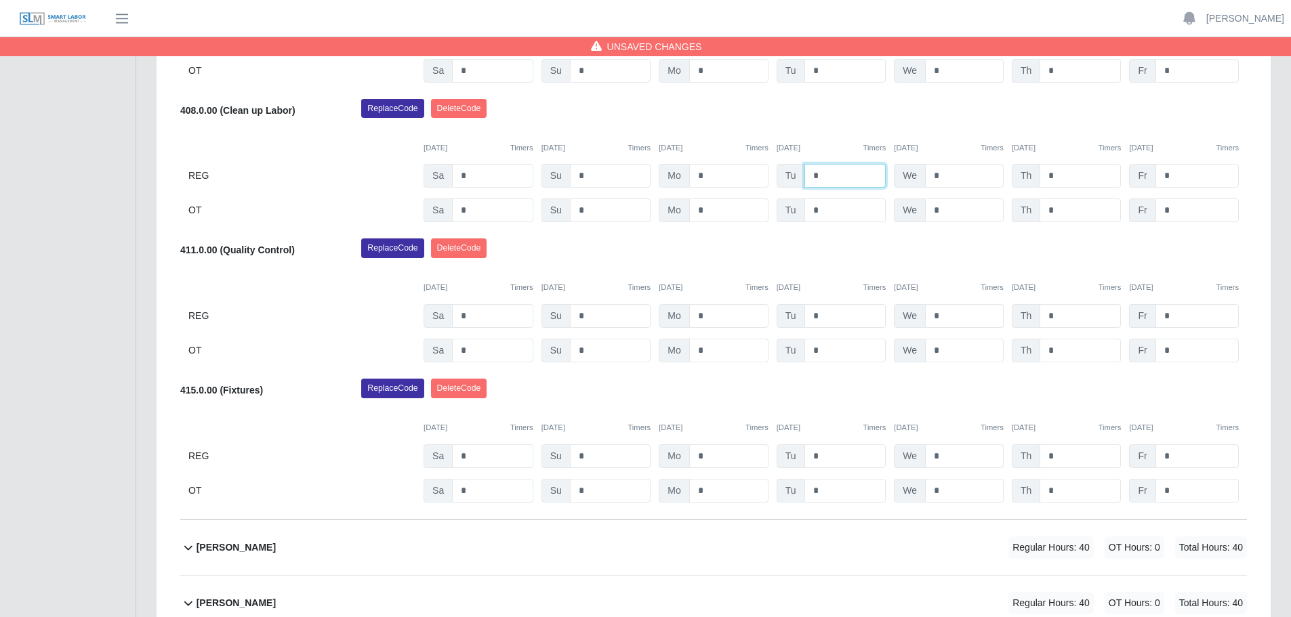
scroll to position [474, 0]
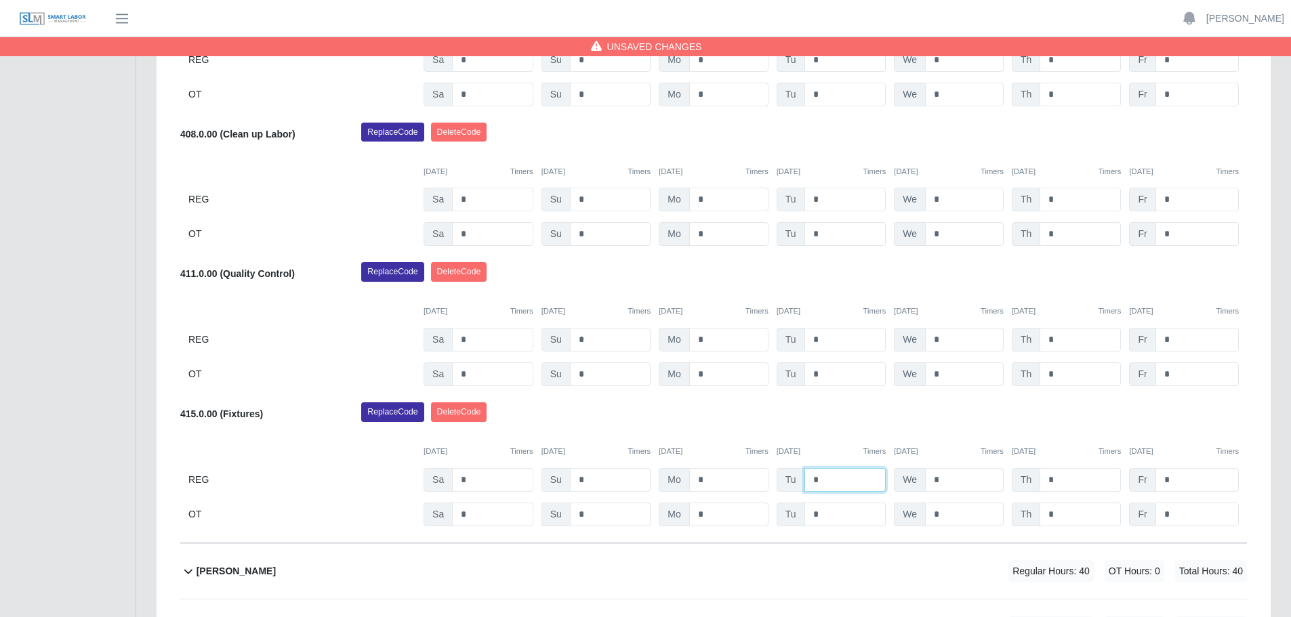
click at [826, 482] on input "*" at bounding box center [845, 480] width 82 height 24
type input "*"
click at [949, 477] on input "*" at bounding box center [964, 480] width 79 height 24
type input "*"
click at [1075, 484] on input "*" at bounding box center [1079, 480] width 81 height 24
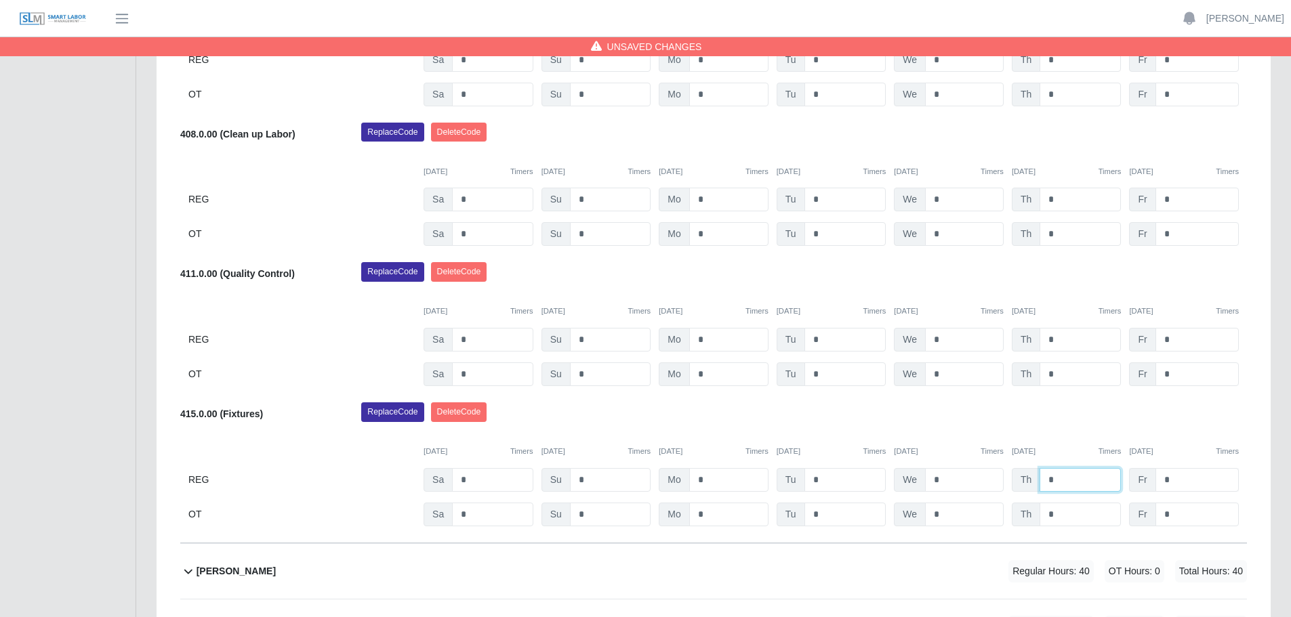
type input "*"
click at [1181, 481] on input "*" at bounding box center [1196, 480] width 83 height 24
type input "*"
click at [949, 423] on div "Replace Code [GEOGRAPHIC_DATA] Code" at bounding box center [804, 415] width 906 height 27
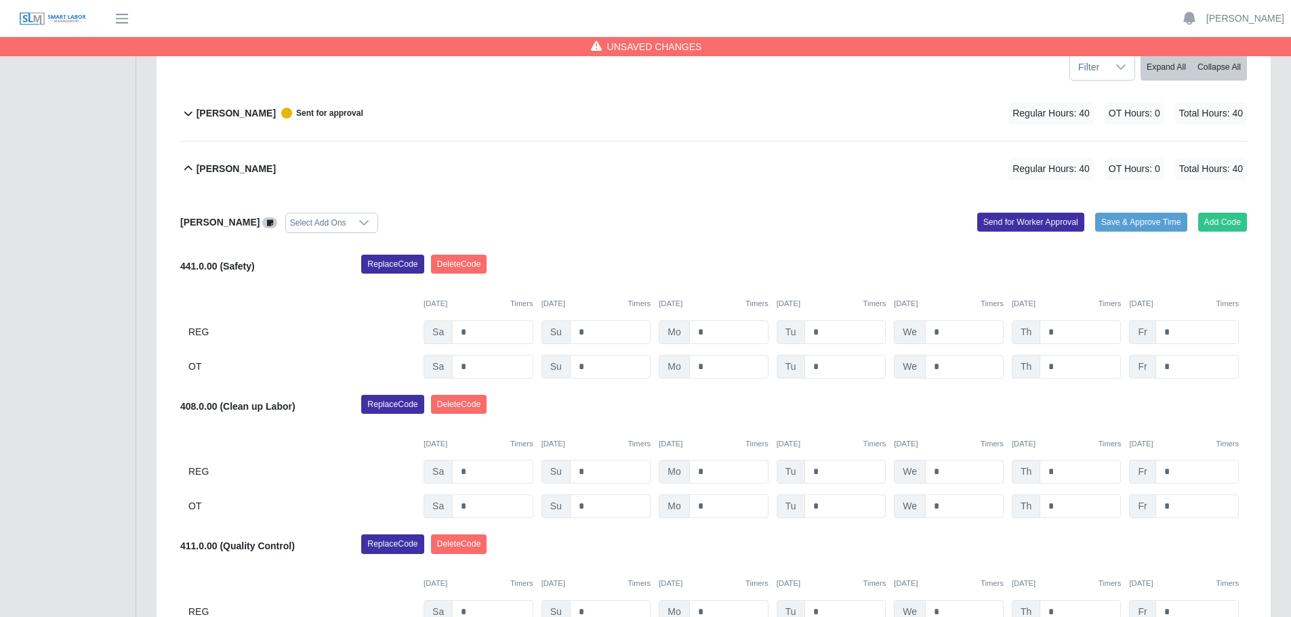
scroll to position [136, 0]
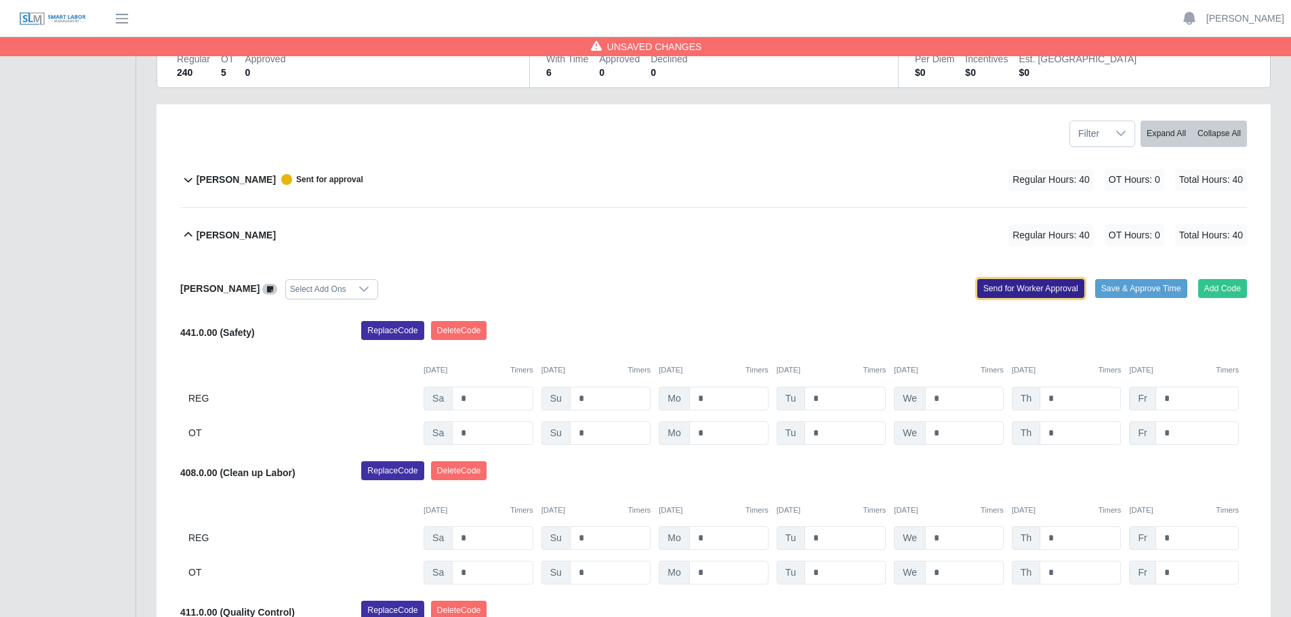
click at [1003, 287] on button "Send for Worker Approval" at bounding box center [1030, 288] width 107 height 19
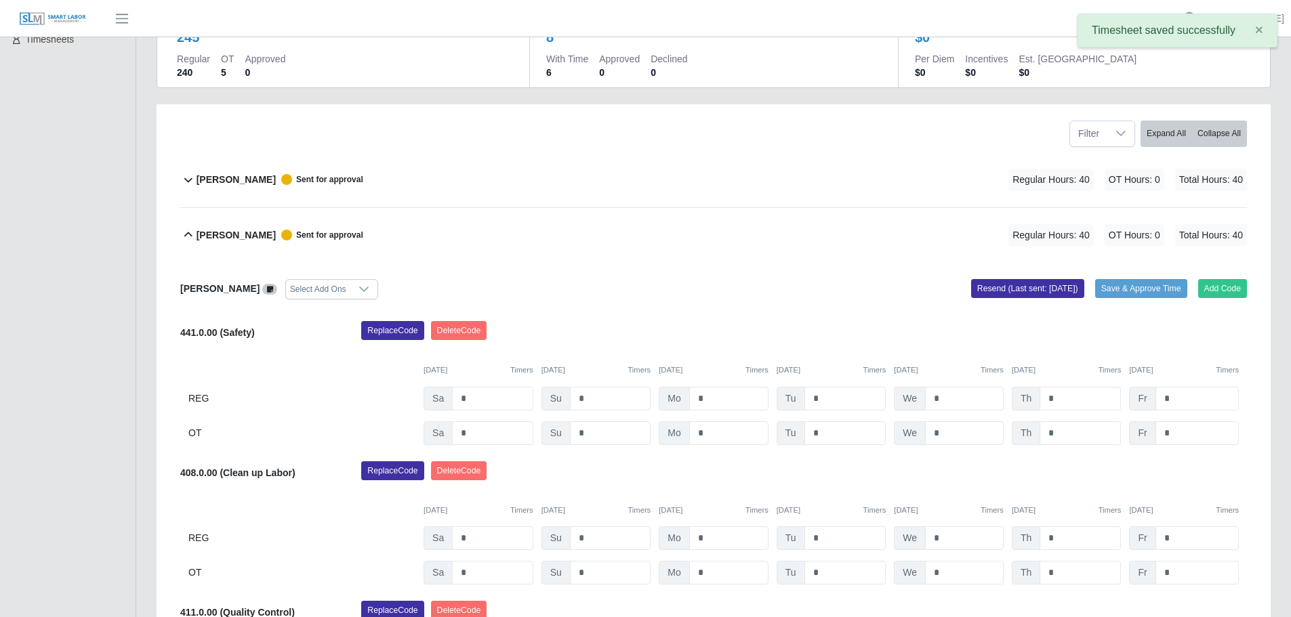
click at [185, 234] on icon at bounding box center [188, 235] width 16 height 16
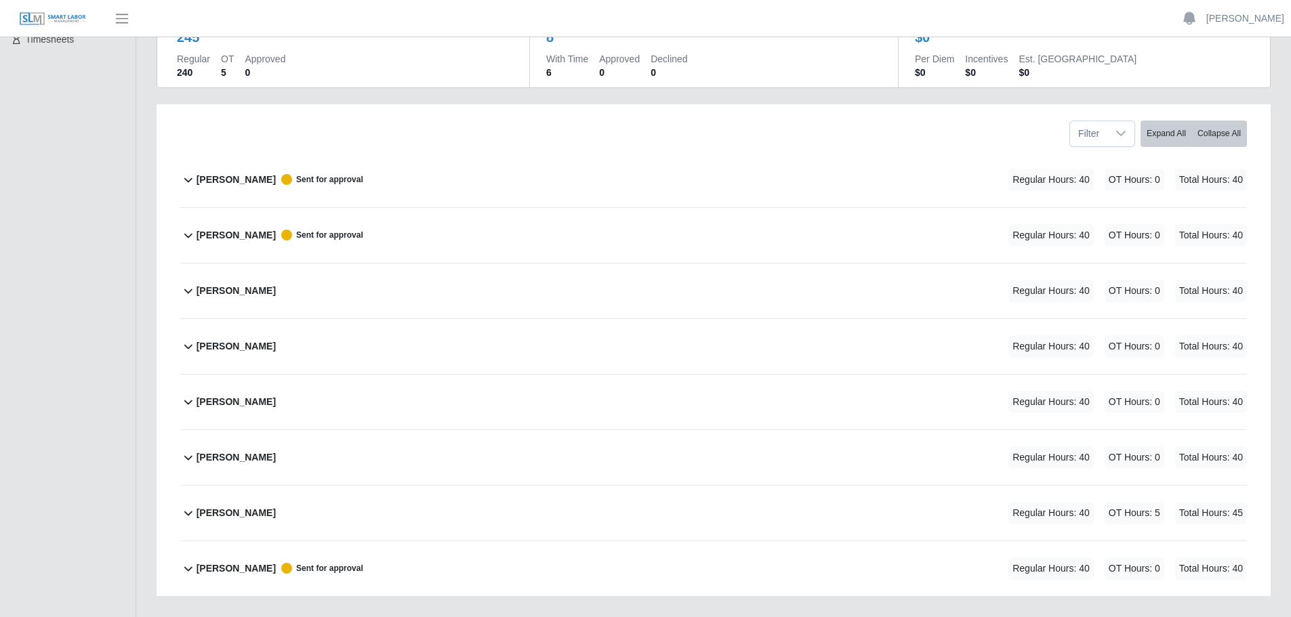
click at [188, 291] on icon at bounding box center [188, 291] width 16 height 16
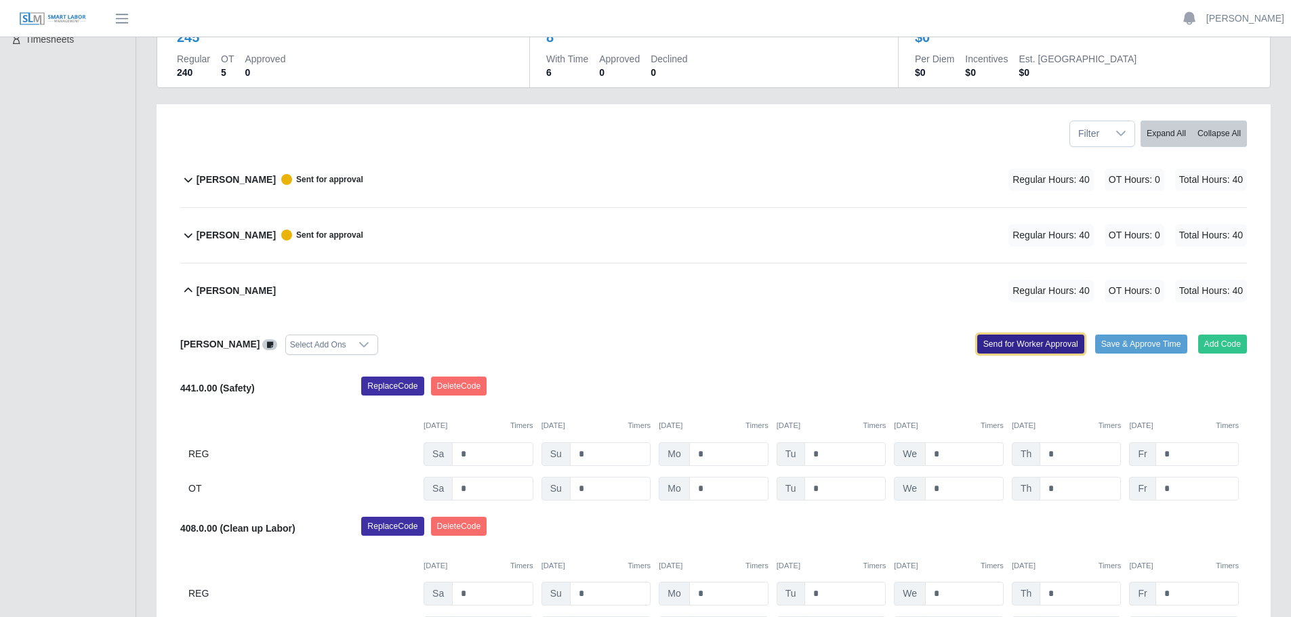
click at [1010, 344] on button "Send for Worker Approval" at bounding box center [1030, 344] width 107 height 19
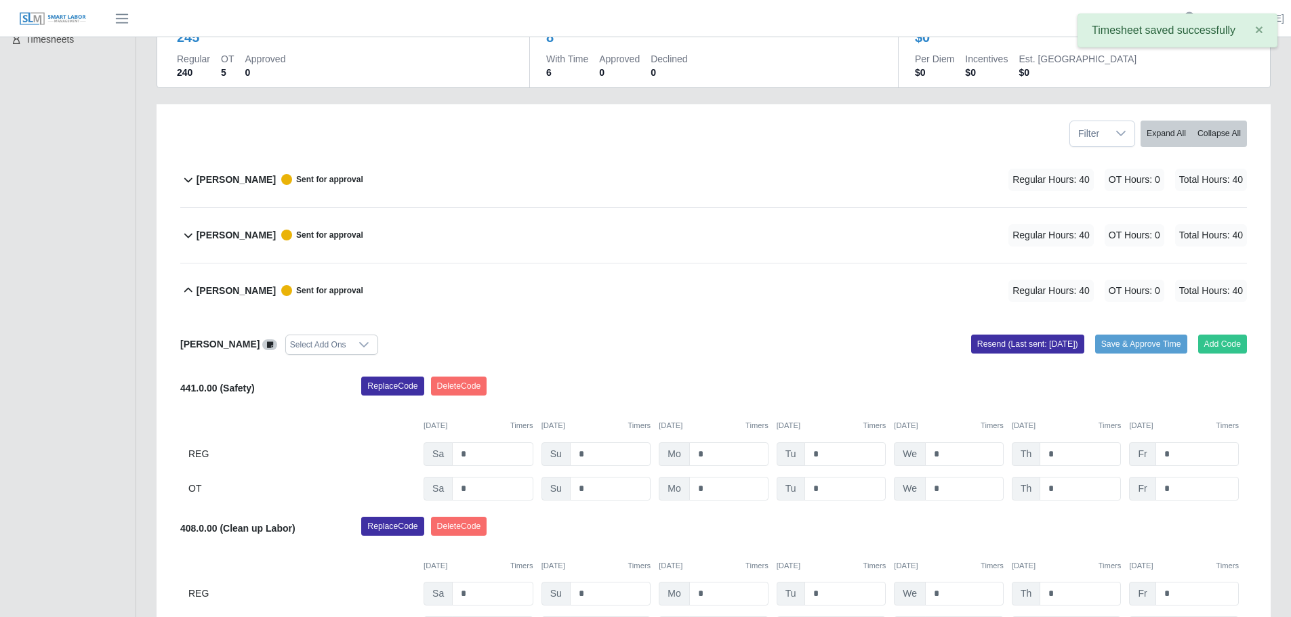
click at [190, 293] on icon at bounding box center [188, 291] width 16 height 16
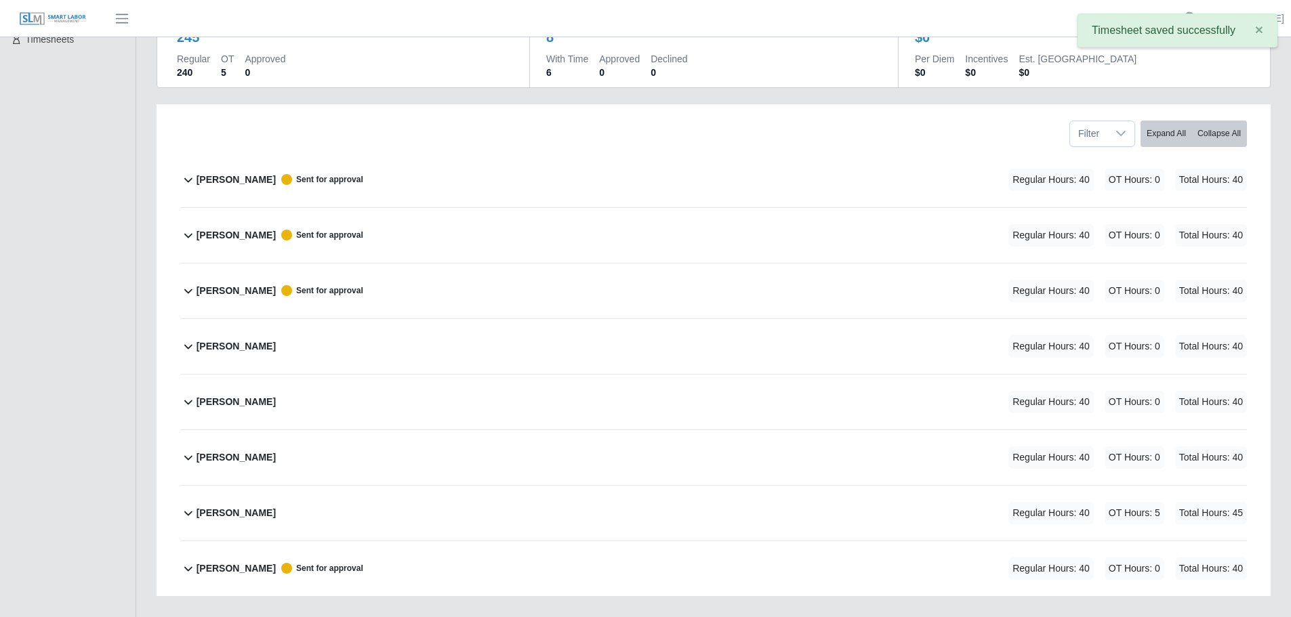
click at [192, 342] on icon at bounding box center [188, 346] width 16 height 16
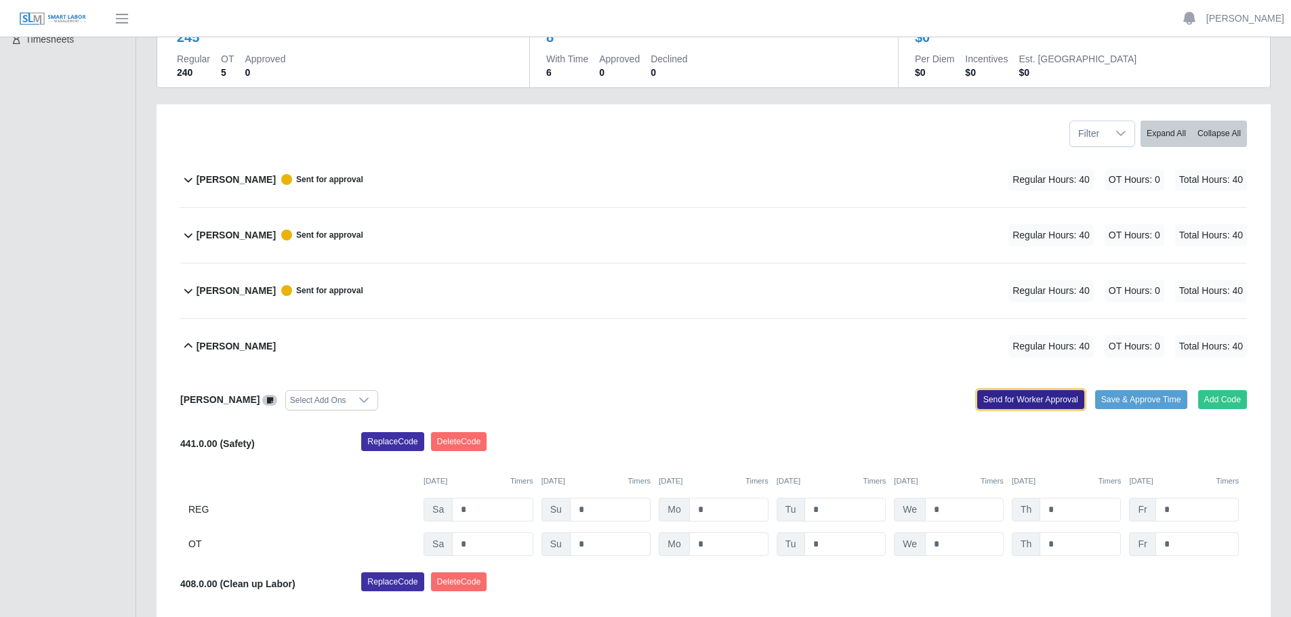
click at [1045, 399] on button "Send for Worker Approval" at bounding box center [1030, 399] width 107 height 19
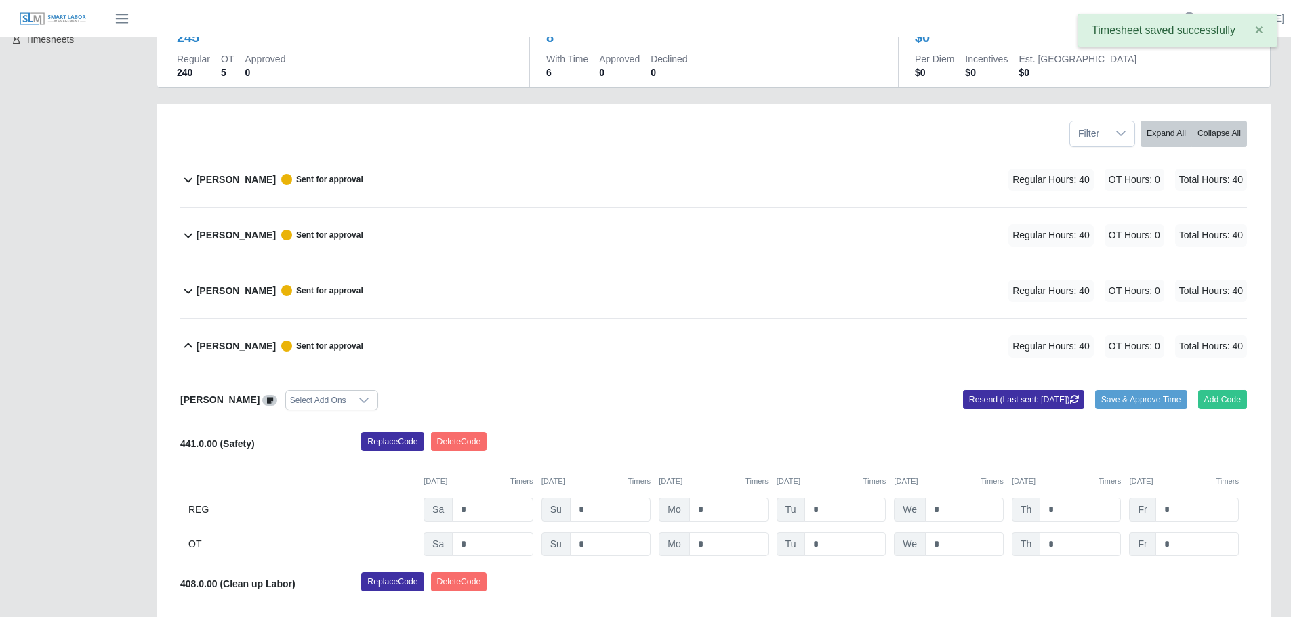
click at [184, 342] on icon at bounding box center [188, 346] width 16 height 16
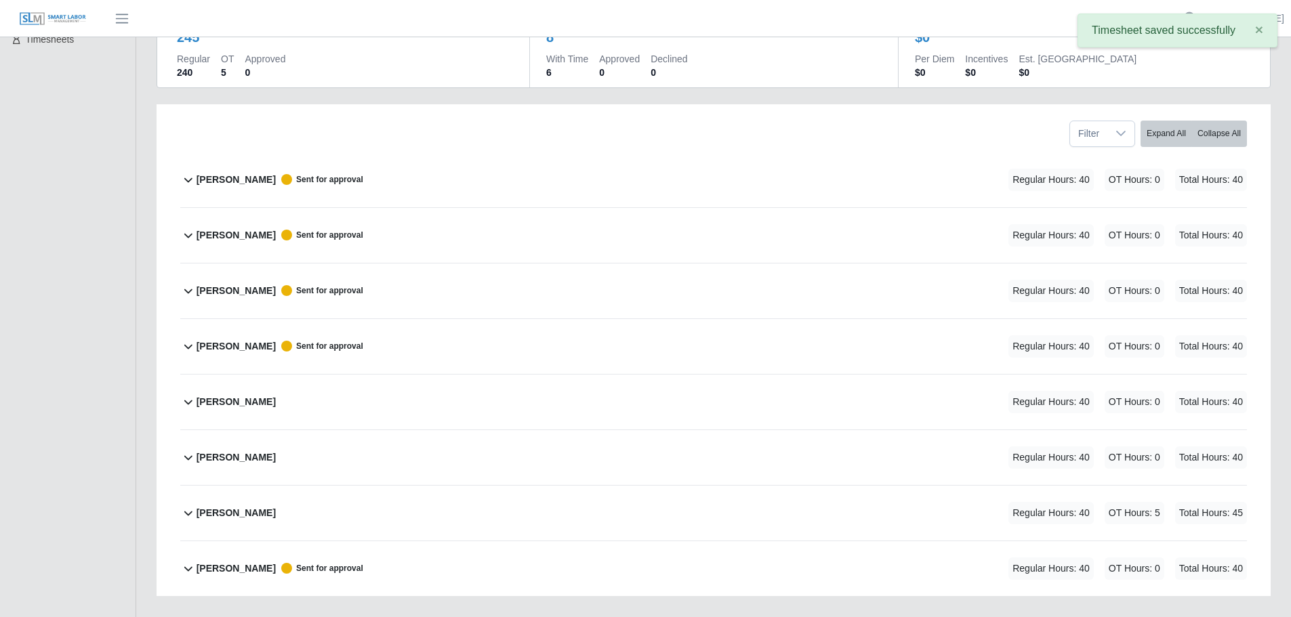
click at [185, 400] on icon at bounding box center [188, 402] width 16 height 16
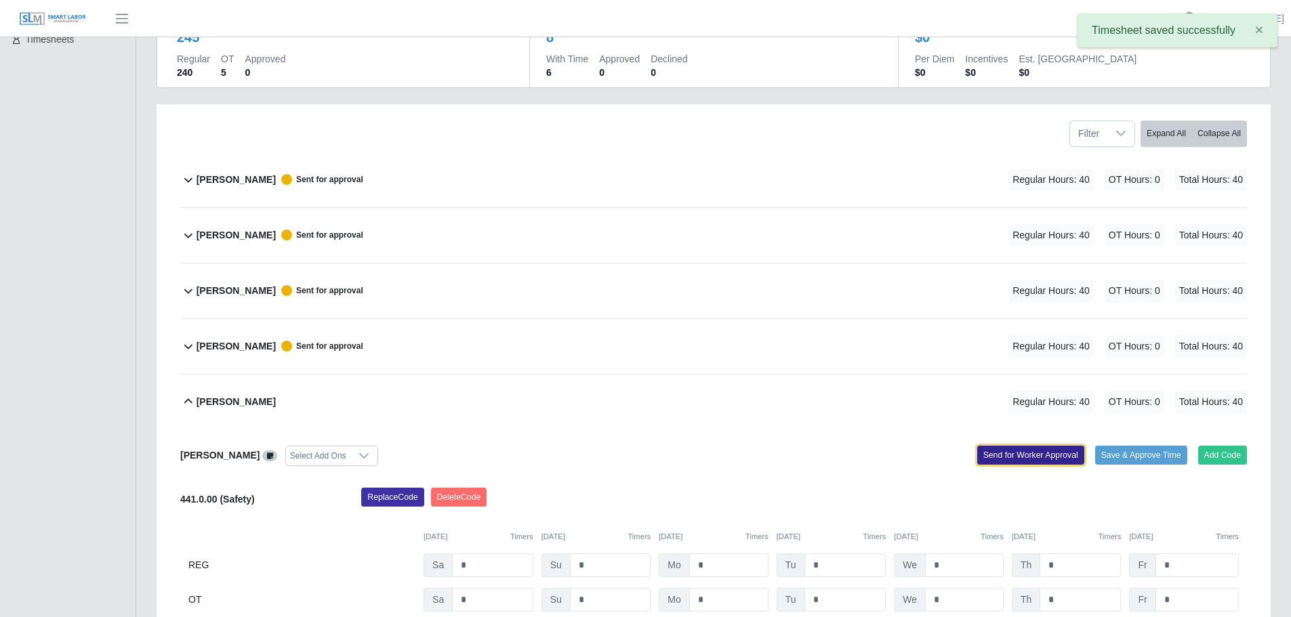
click at [1028, 449] on button "Send for Worker Approval" at bounding box center [1030, 455] width 107 height 19
click at [188, 400] on icon at bounding box center [188, 401] width 8 height 5
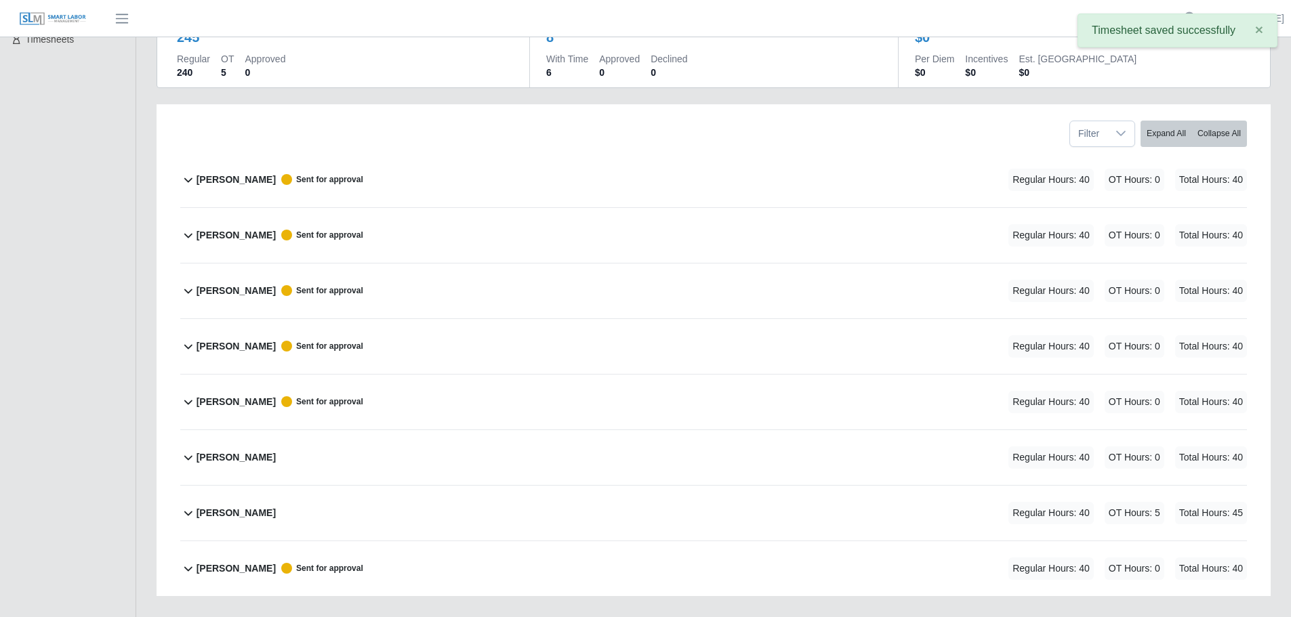
click at [186, 461] on icon at bounding box center [188, 457] width 16 height 16
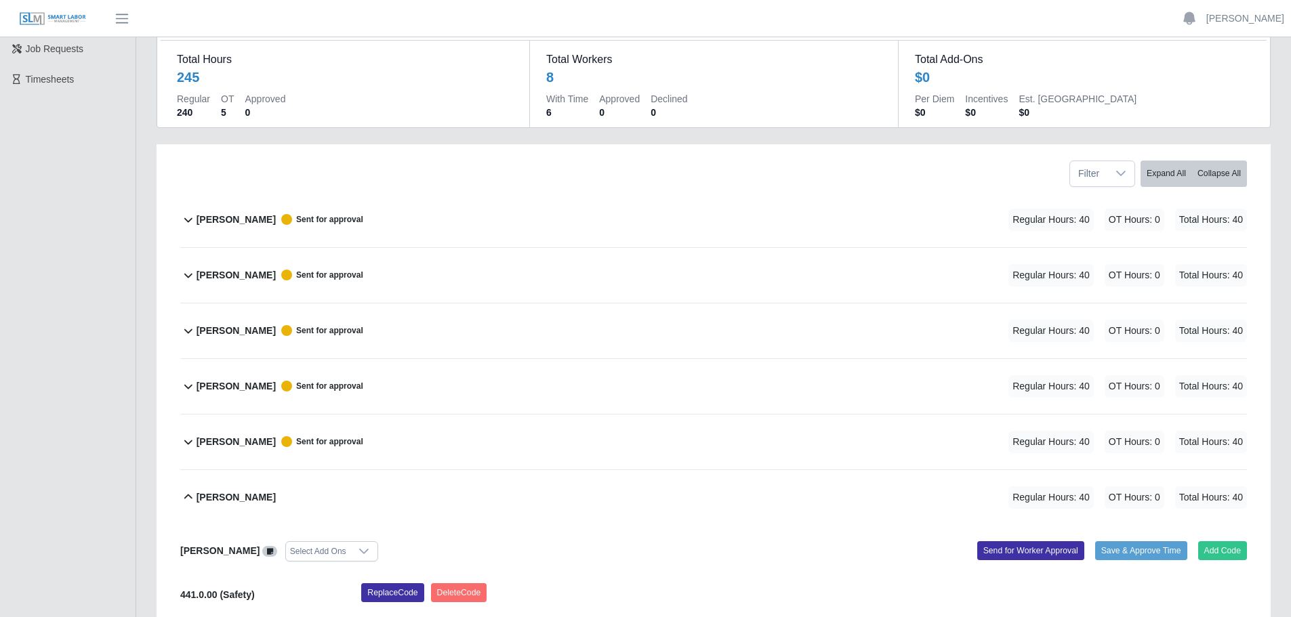
scroll to position [339, 0]
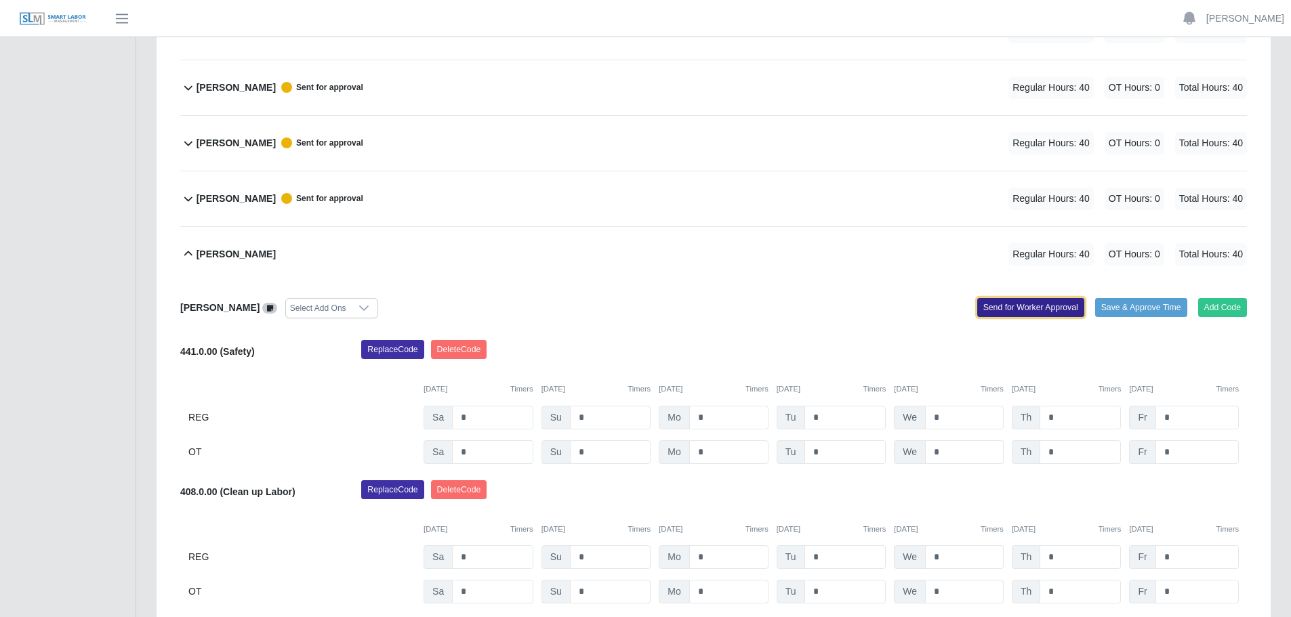
click at [1015, 303] on button "Send for Worker Approval" at bounding box center [1030, 307] width 107 height 19
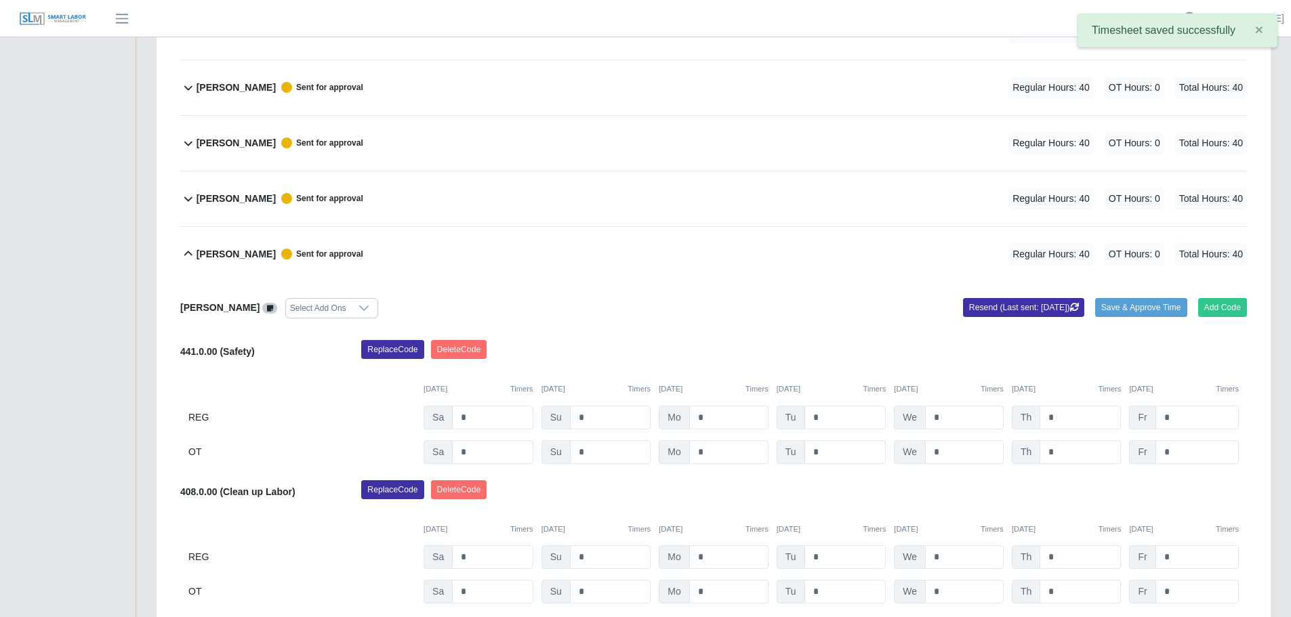
click at [188, 255] on icon at bounding box center [188, 254] width 16 height 16
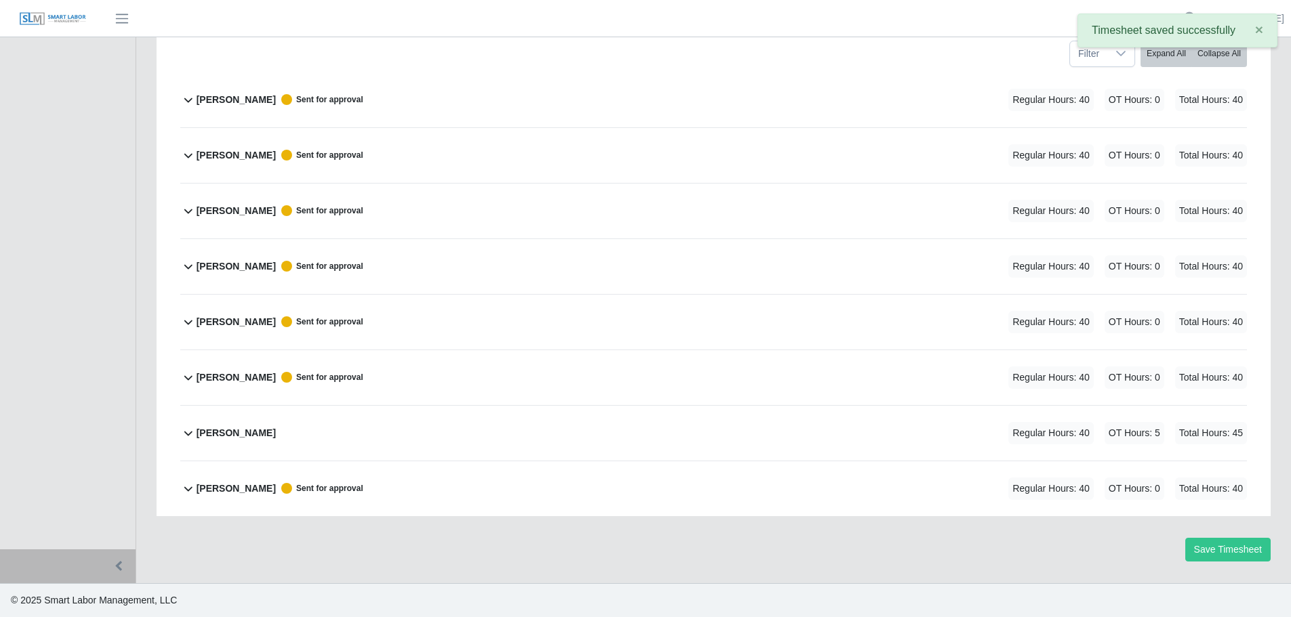
scroll to position [215, 0]
drag, startPoint x: 190, startPoint y: 432, endPoint x: 220, endPoint y: 430, distance: 29.9
click at [190, 433] on icon at bounding box center [188, 433] width 16 height 16
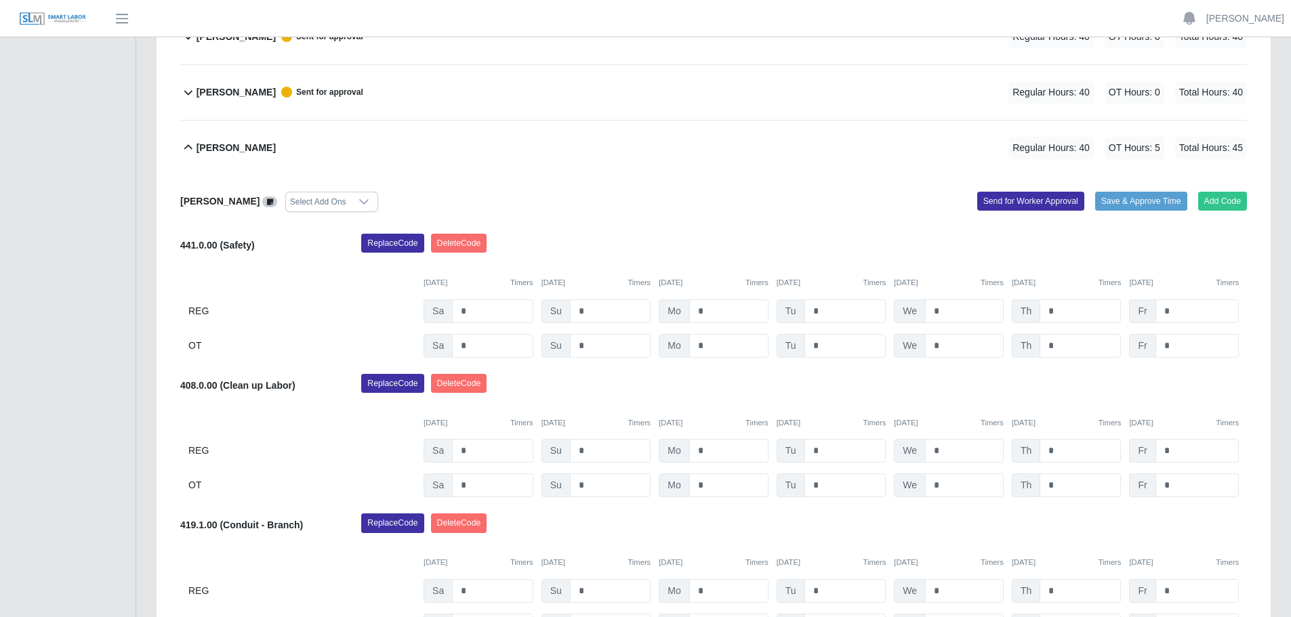
scroll to position [433, 0]
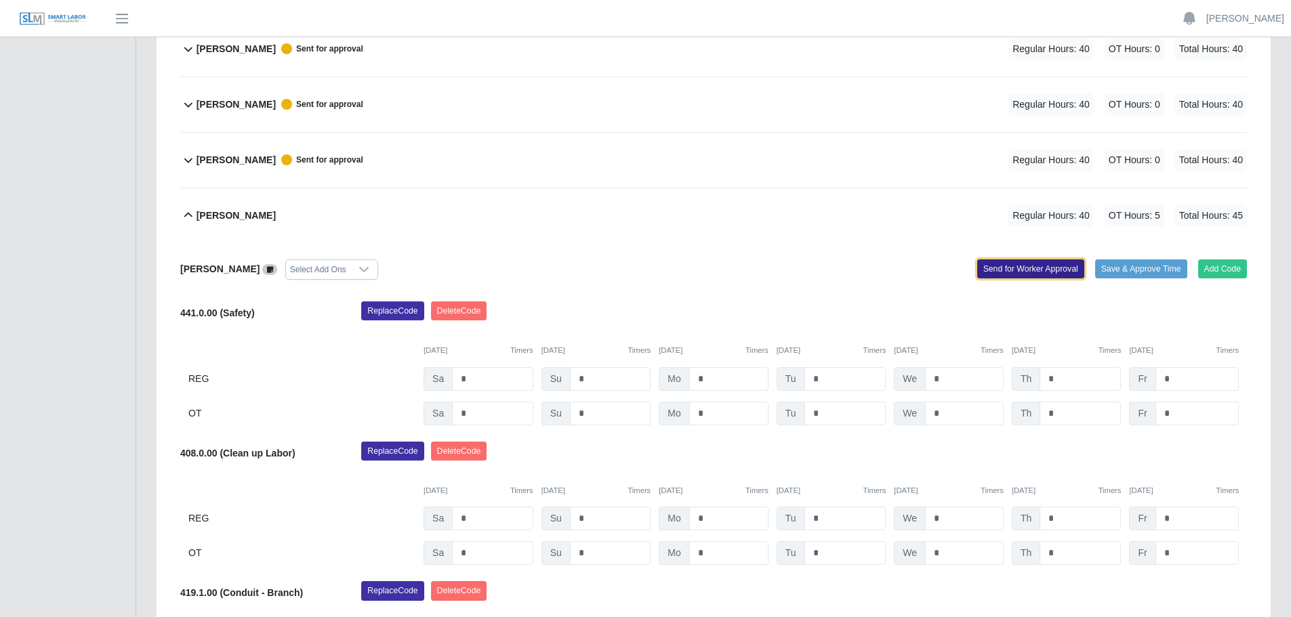
click at [1007, 268] on button "Send for Worker Approval" at bounding box center [1030, 268] width 107 height 19
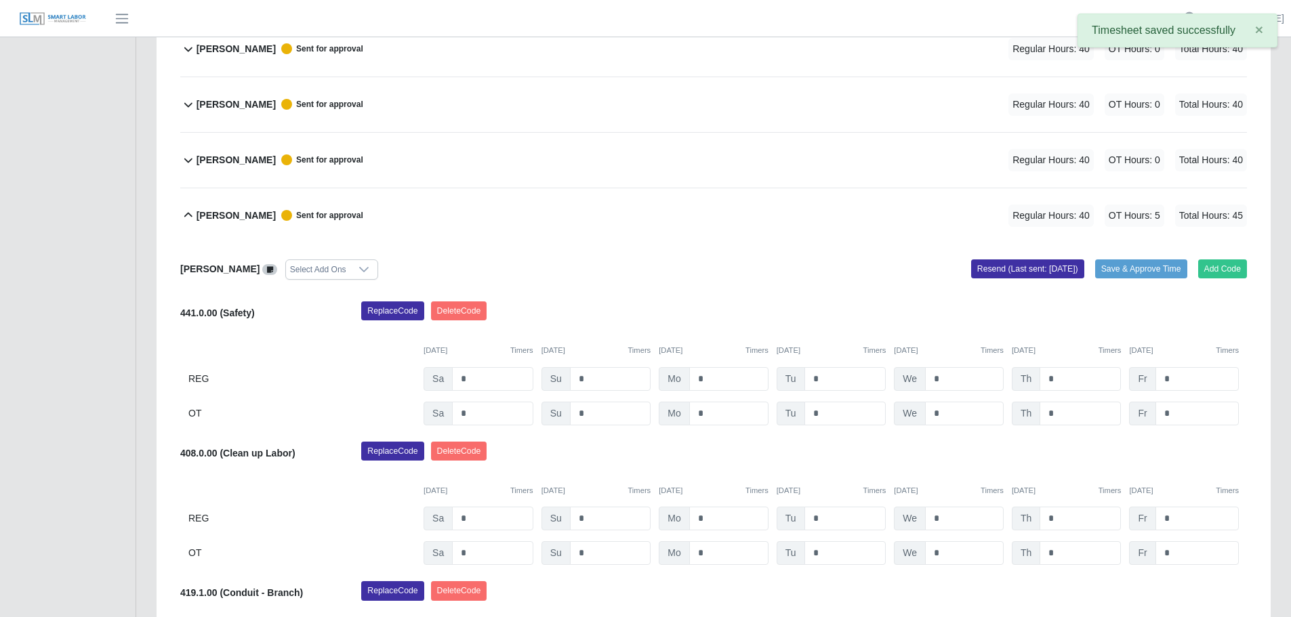
click at [189, 213] on icon at bounding box center [188, 215] width 16 height 16
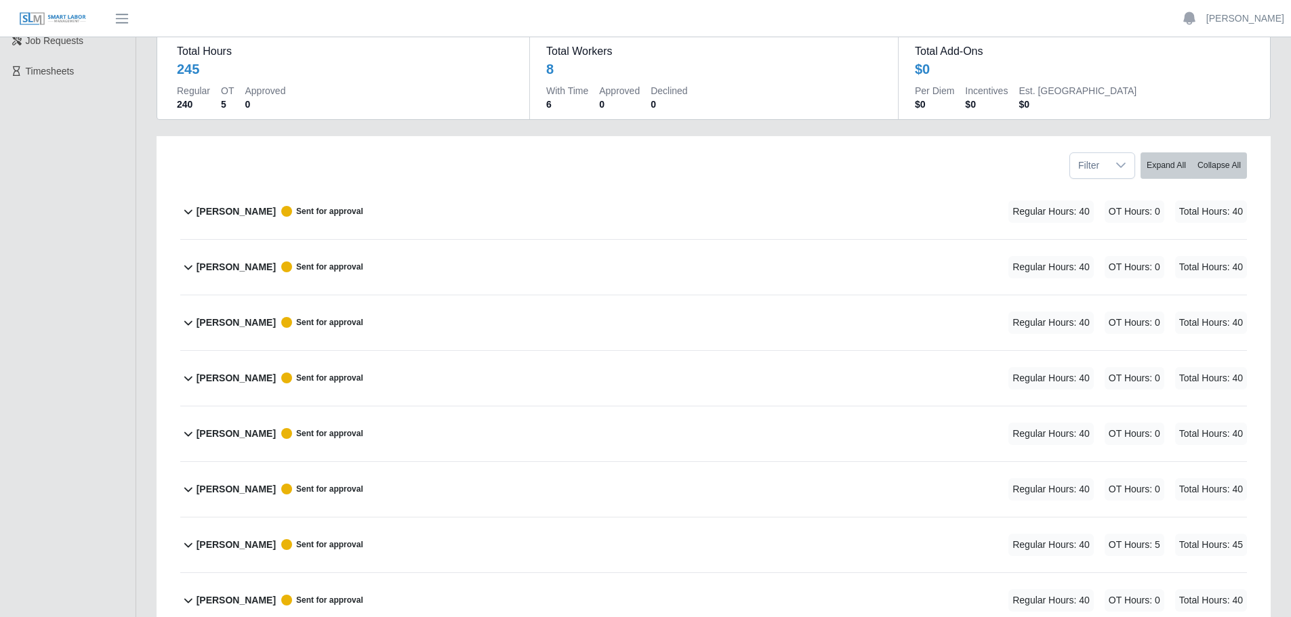
scroll to position [0, 0]
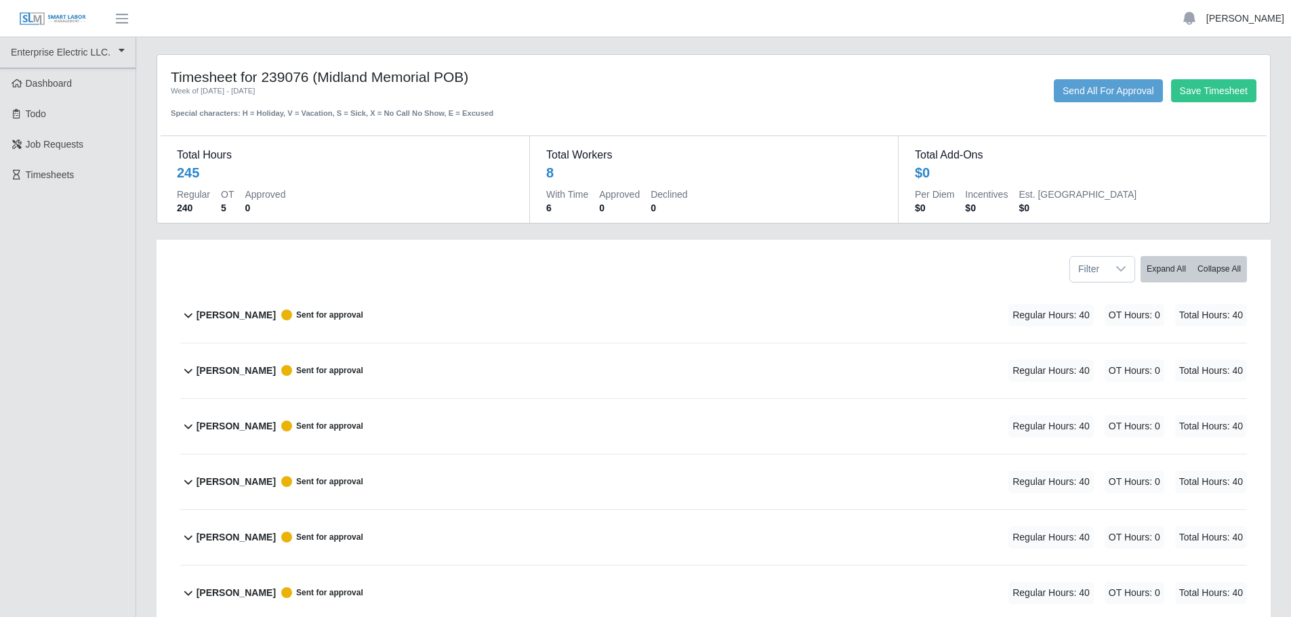
click at [1242, 18] on link "[PERSON_NAME]" at bounding box center [1245, 19] width 78 height 14
click at [1216, 100] on link "Logout" at bounding box center [1229, 94] width 122 height 28
